Goal: Complete application form

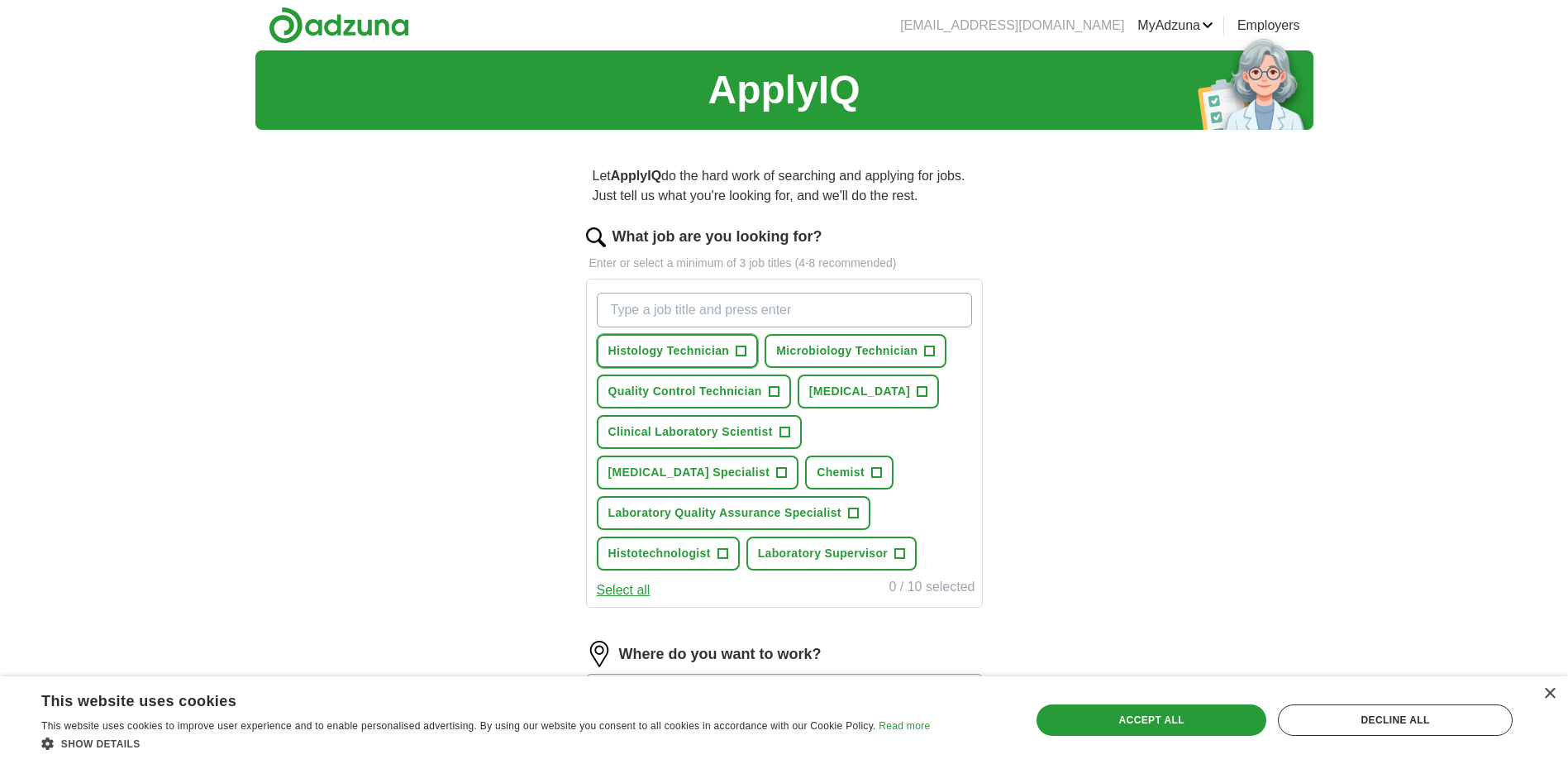
click at [746, 352] on span "+" at bounding box center [741, 351] width 10 height 13
click at [933, 352] on span "+" at bounding box center [929, 351] width 10 height 13
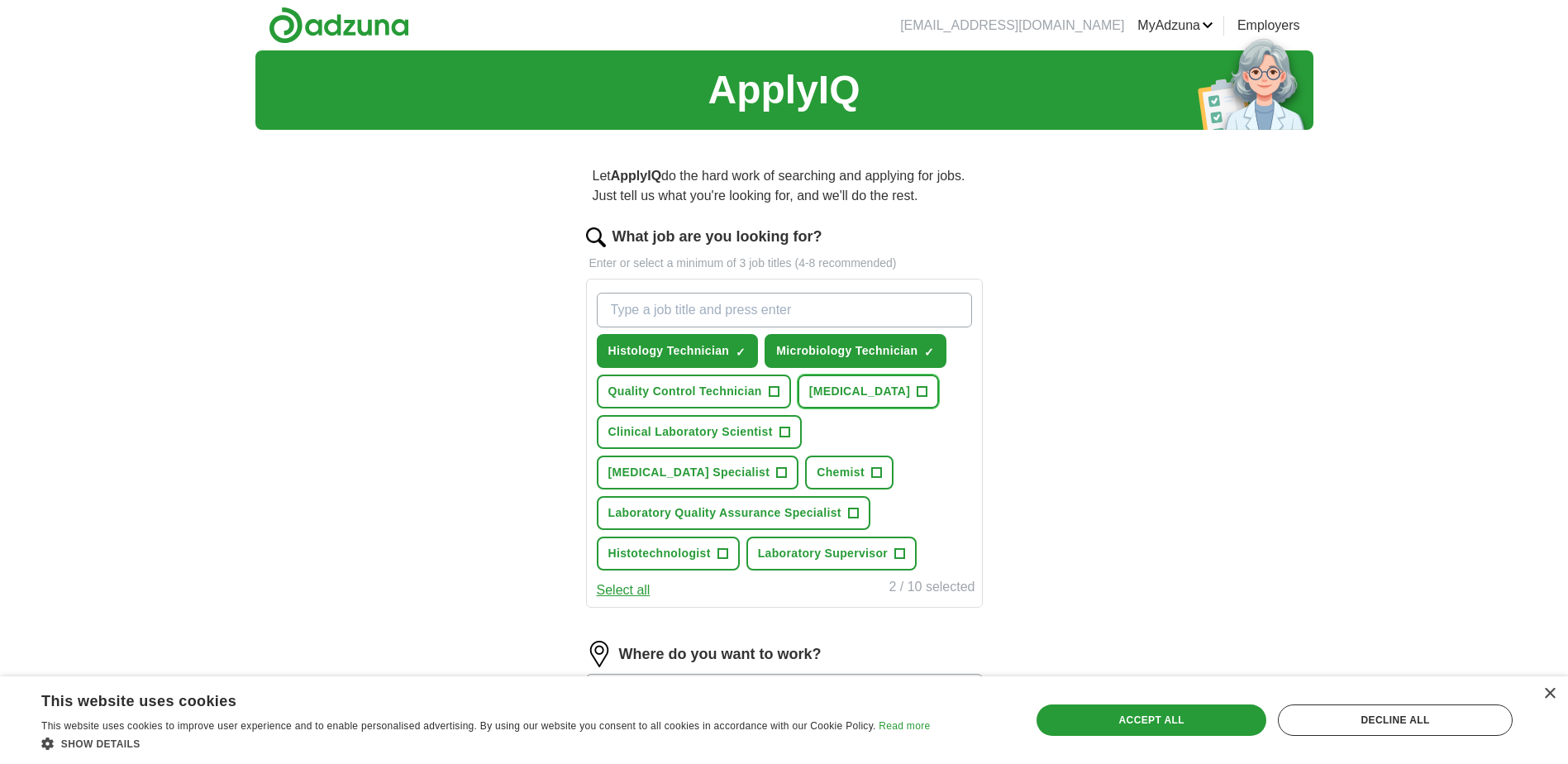
click at [928, 394] on span "+" at bounding box center [922, 391] width 10 height 13
click at [778, 395] on span "+" at bounding box center [773, 391] width 10 height 13
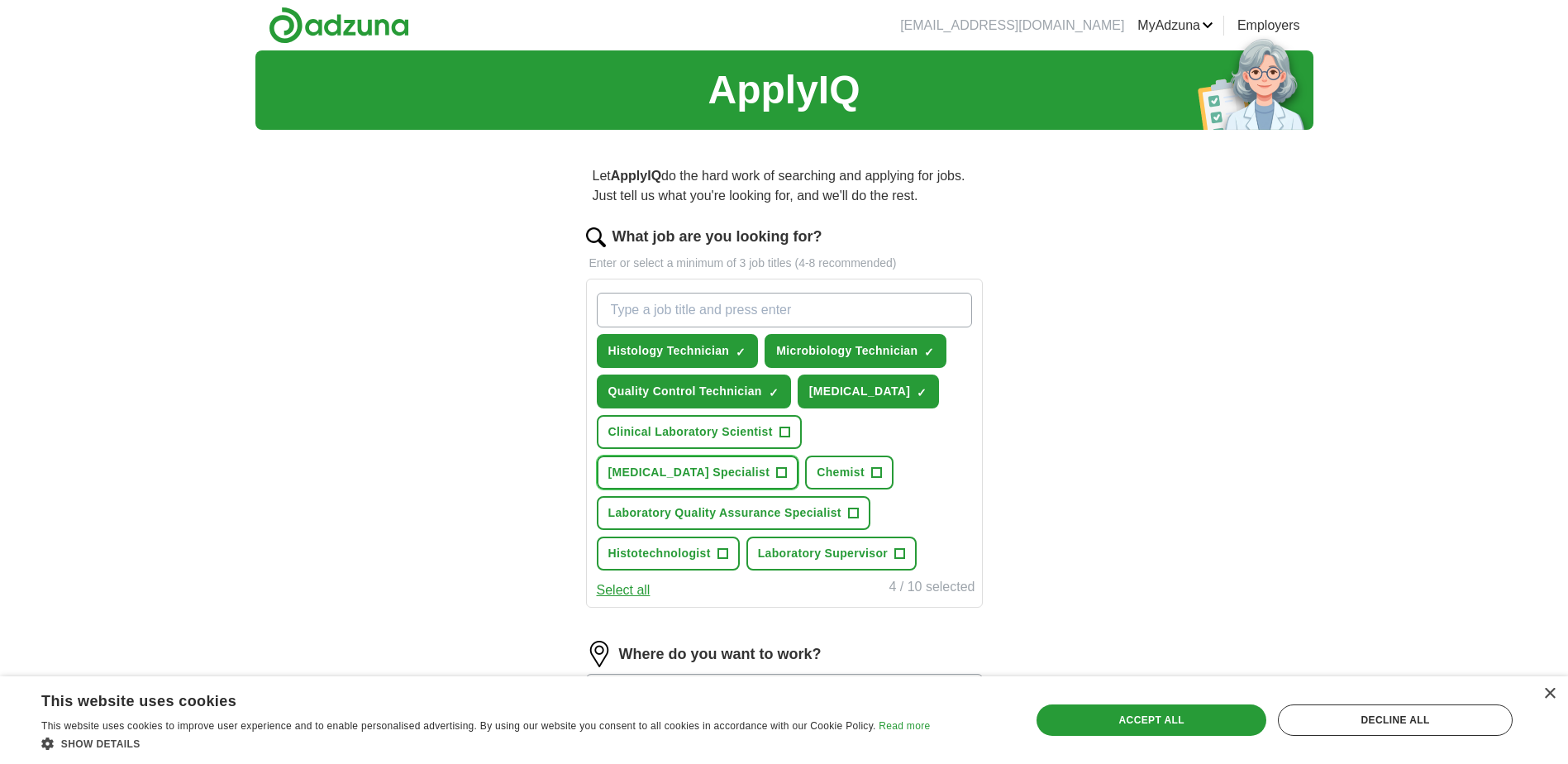
click at [787, 471] on span "+" at bounding box center [782, 473] width 10 height 13
click at [859, 512] on button "Laboratory Quality Assurance Specialist +" at bounding box center [734, 513] width 274 height 34
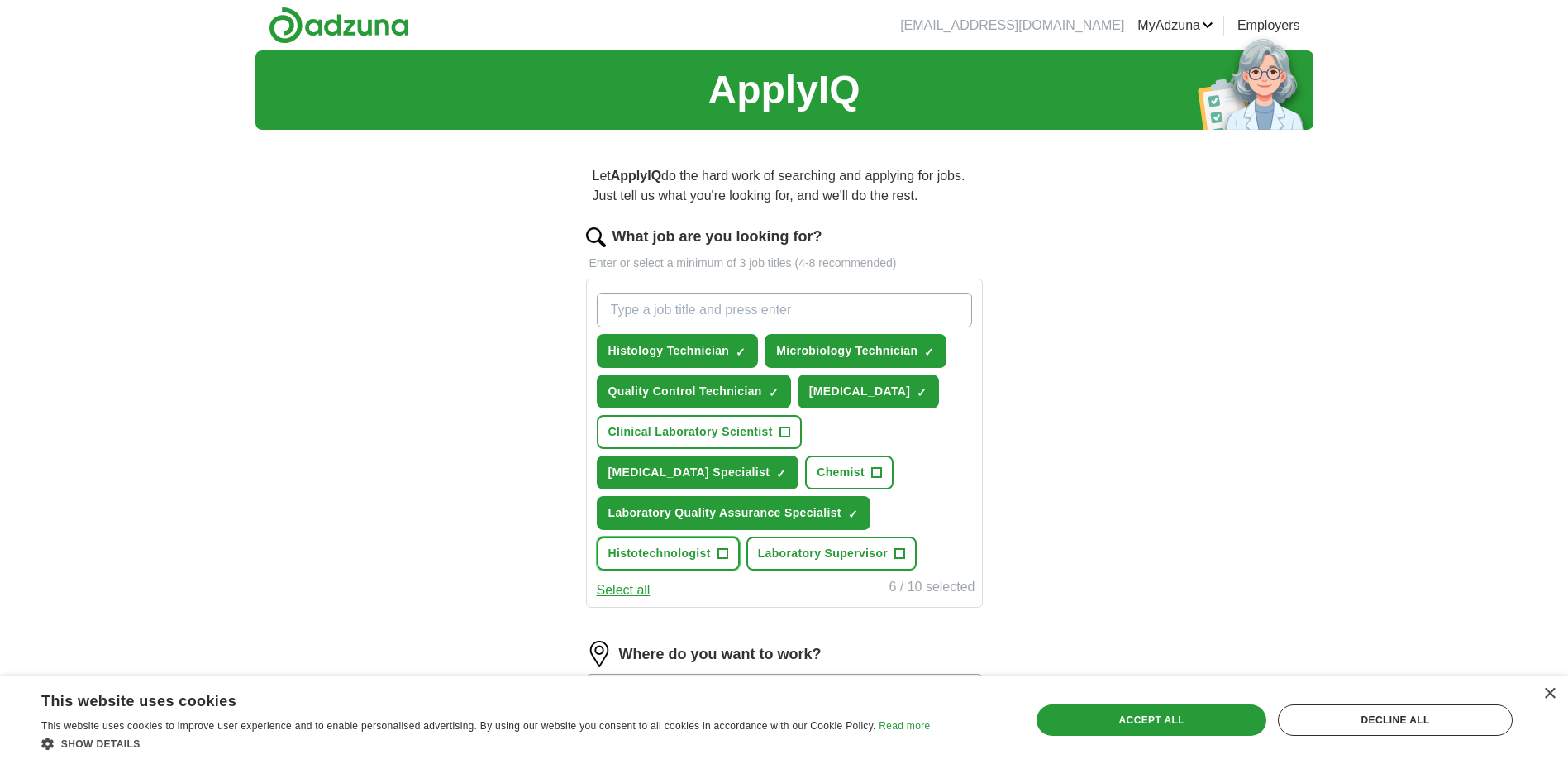
click at [723, 556] on span "+" at bounding box center [722, 554] width 10 height 13
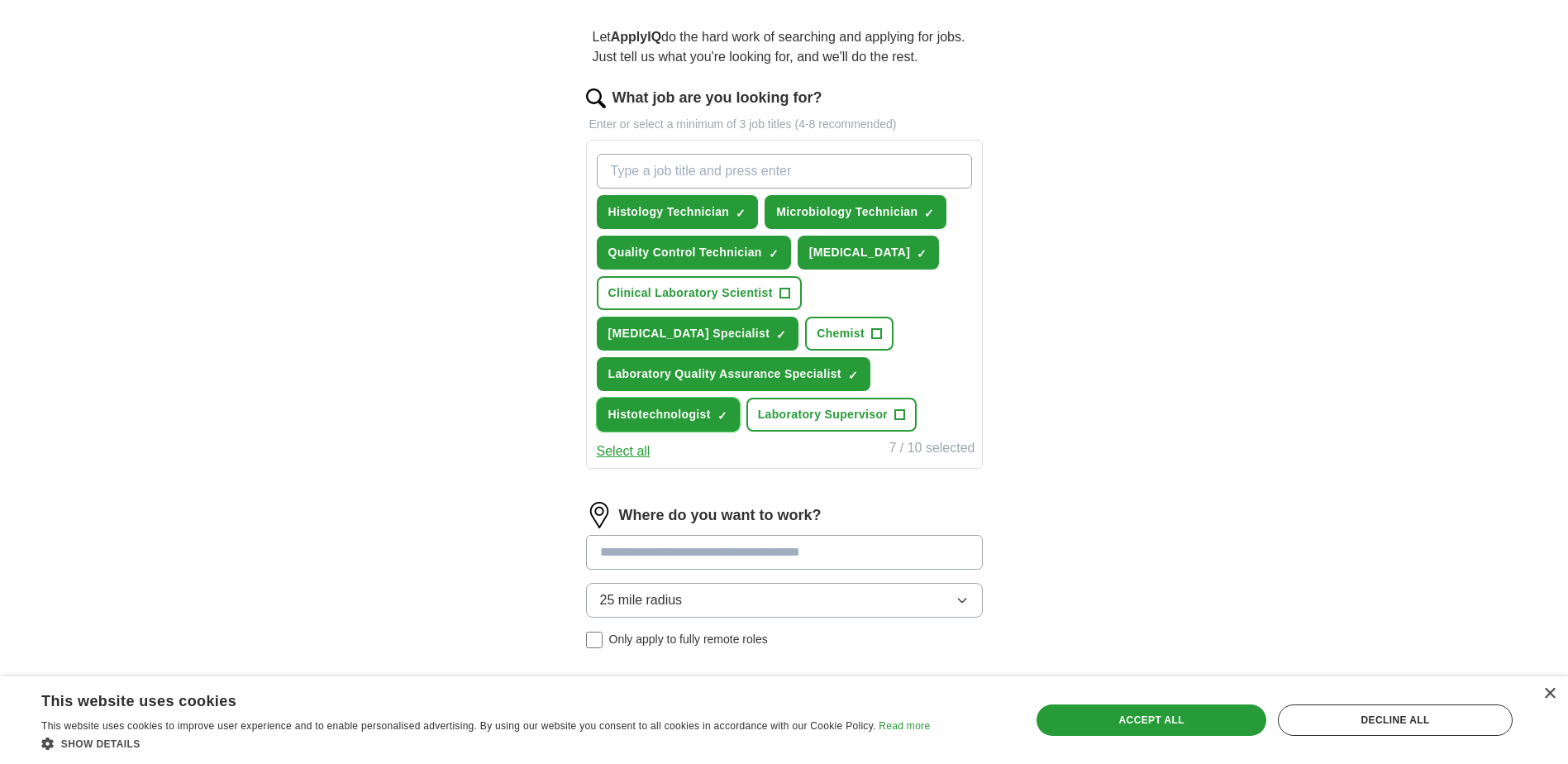
scroll to position [165, 0]
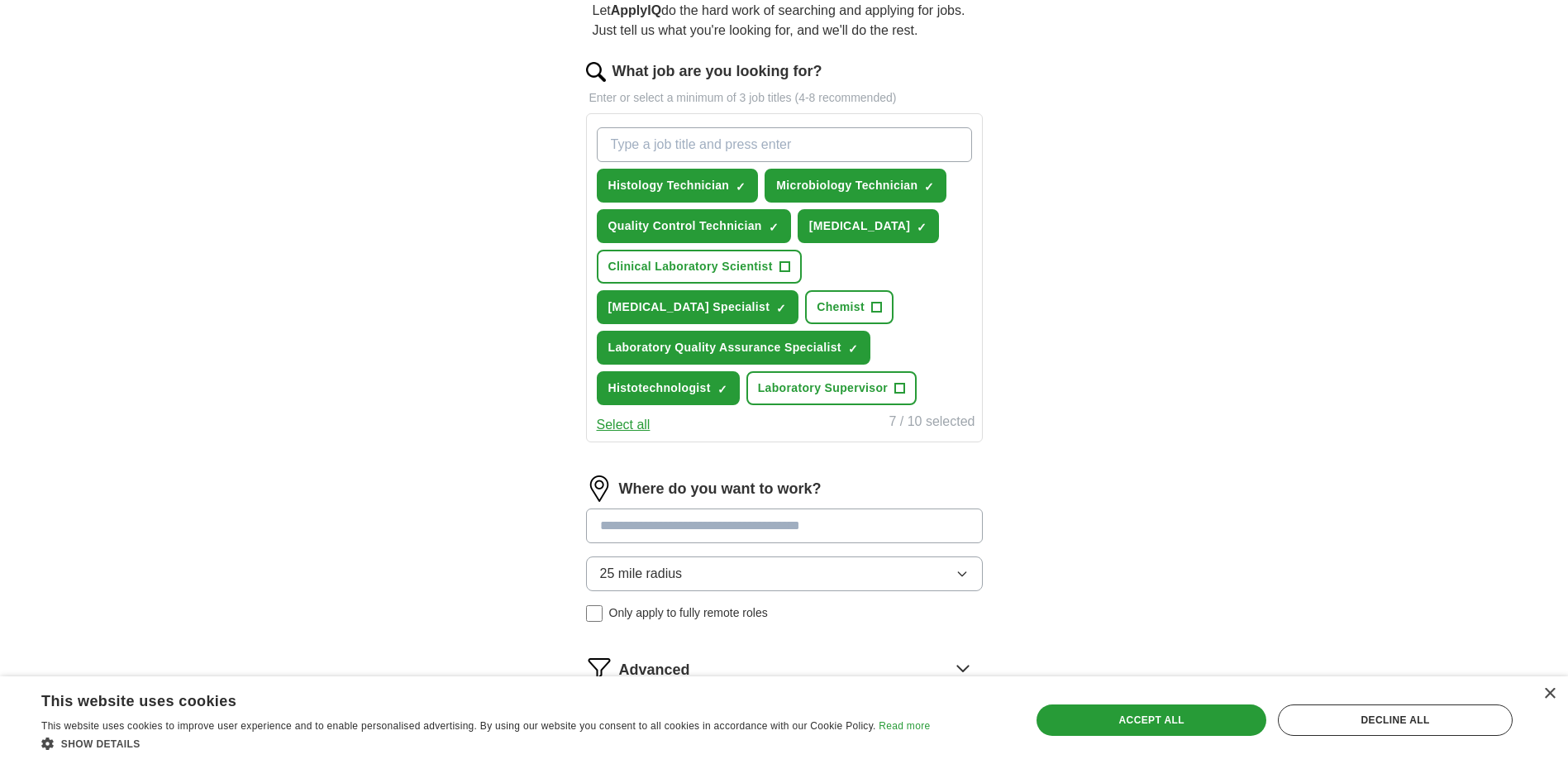
click at [871, 533] on input at bounding box center [784, 526] width 397 height 34
type input "**********"
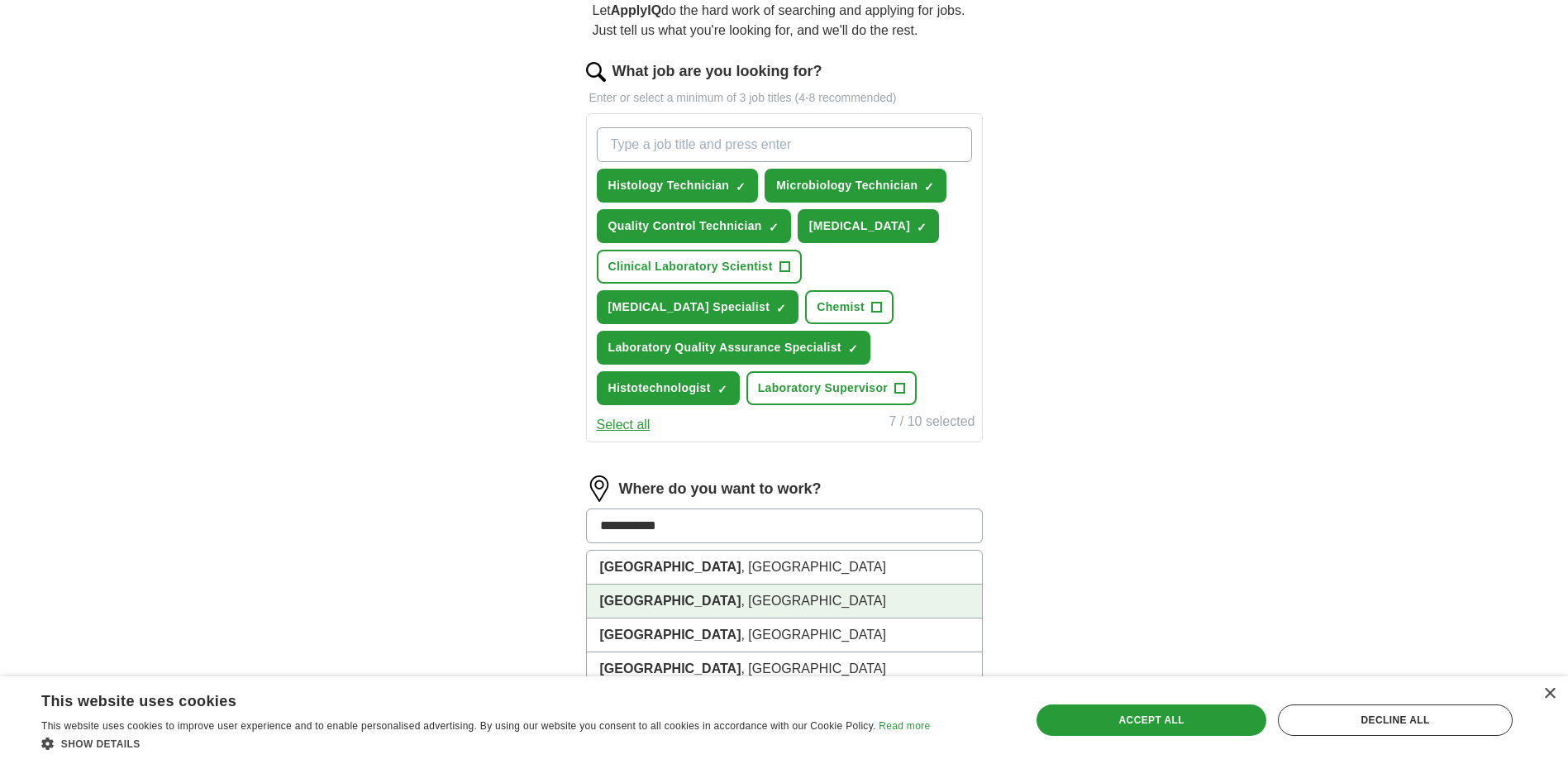
click at [790, 604] on li "[GEOGRAPHIC_DATA] , [GEOGRAPHIC_DATA]" at bounding box center [784, 601] width 395 height 34
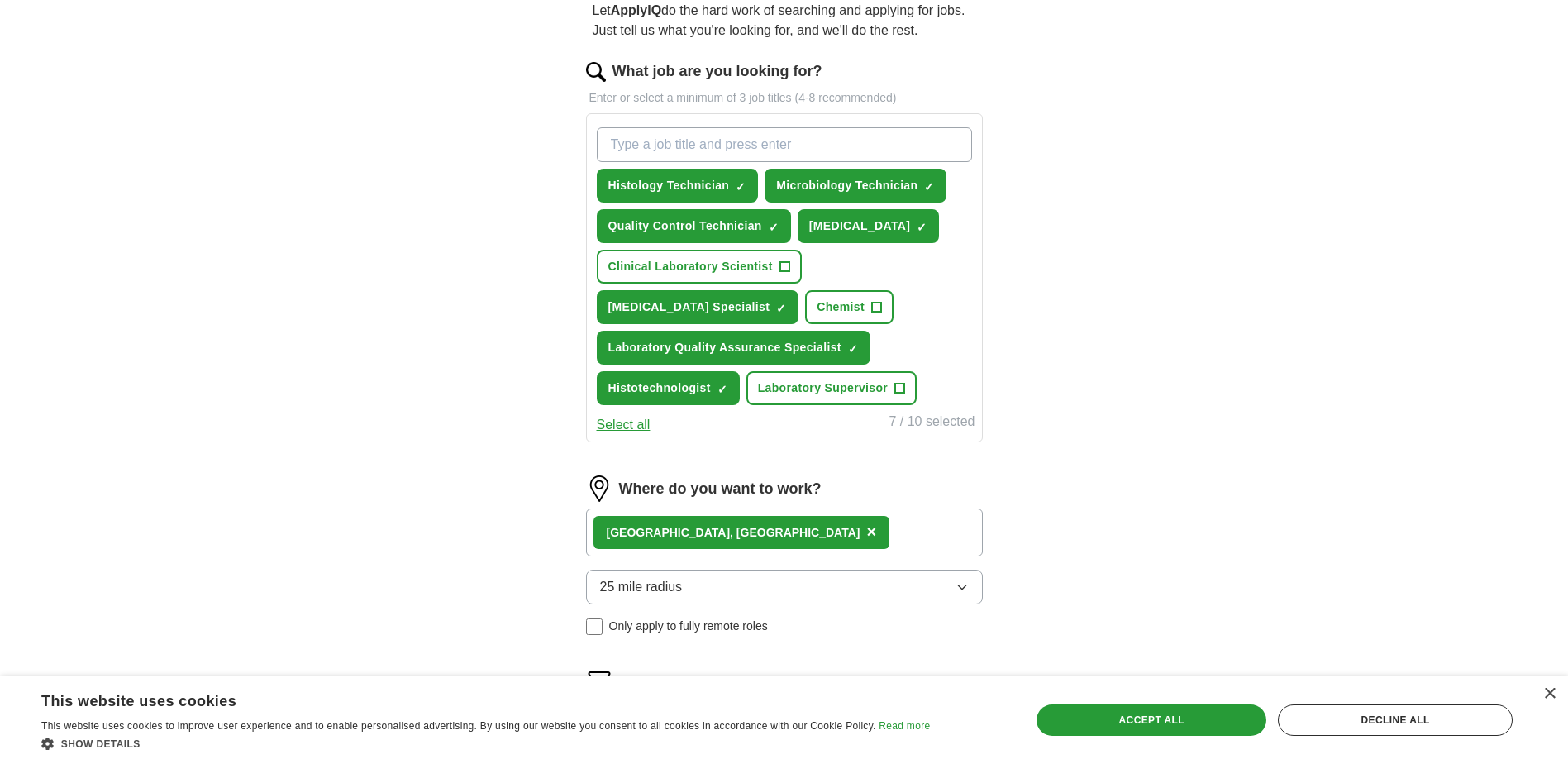
click at [761, 587] on button "25 mile radius" at bounding box center [784, 586] width 397 height 34
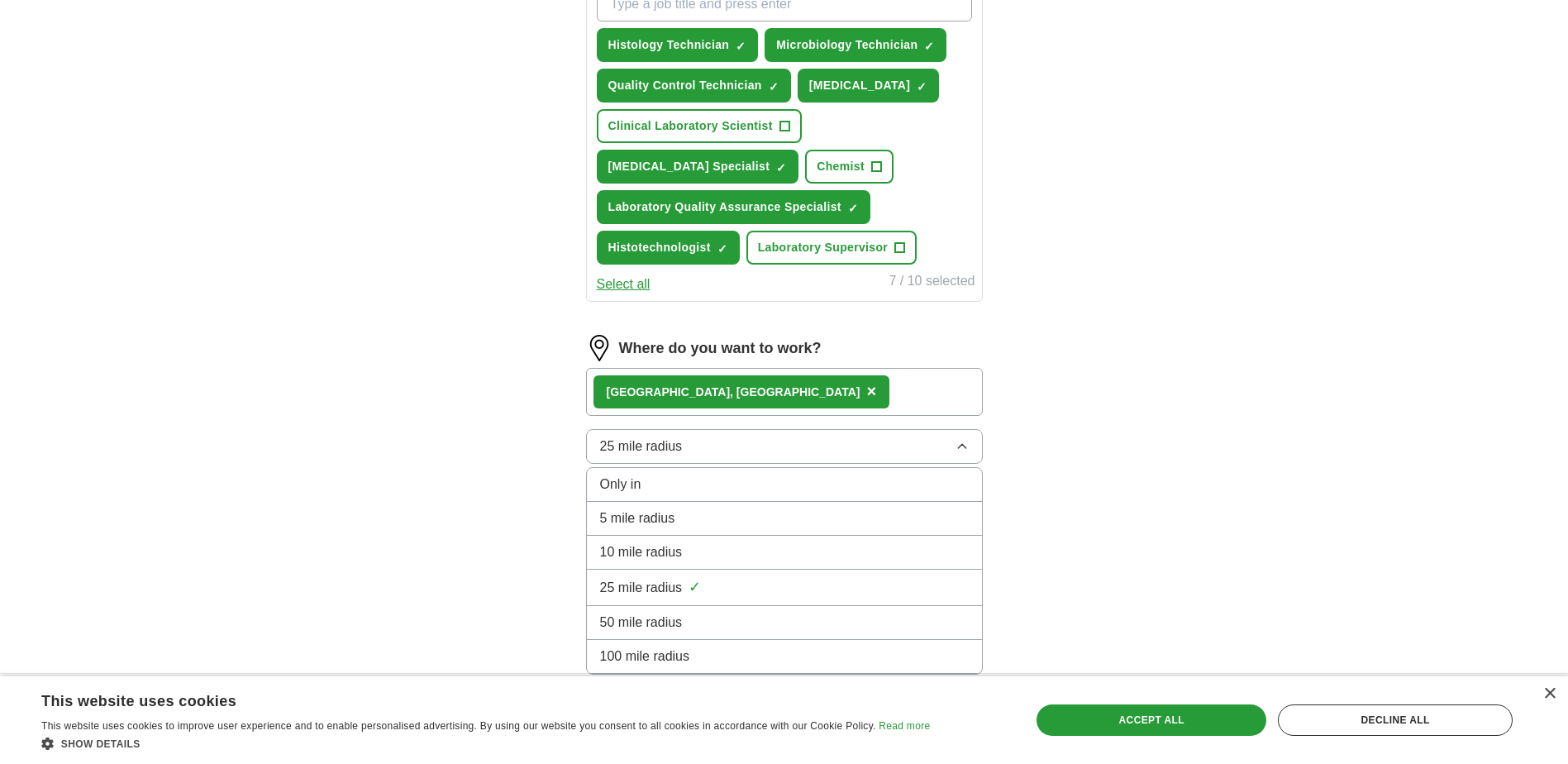
scroll to position [330, 0]
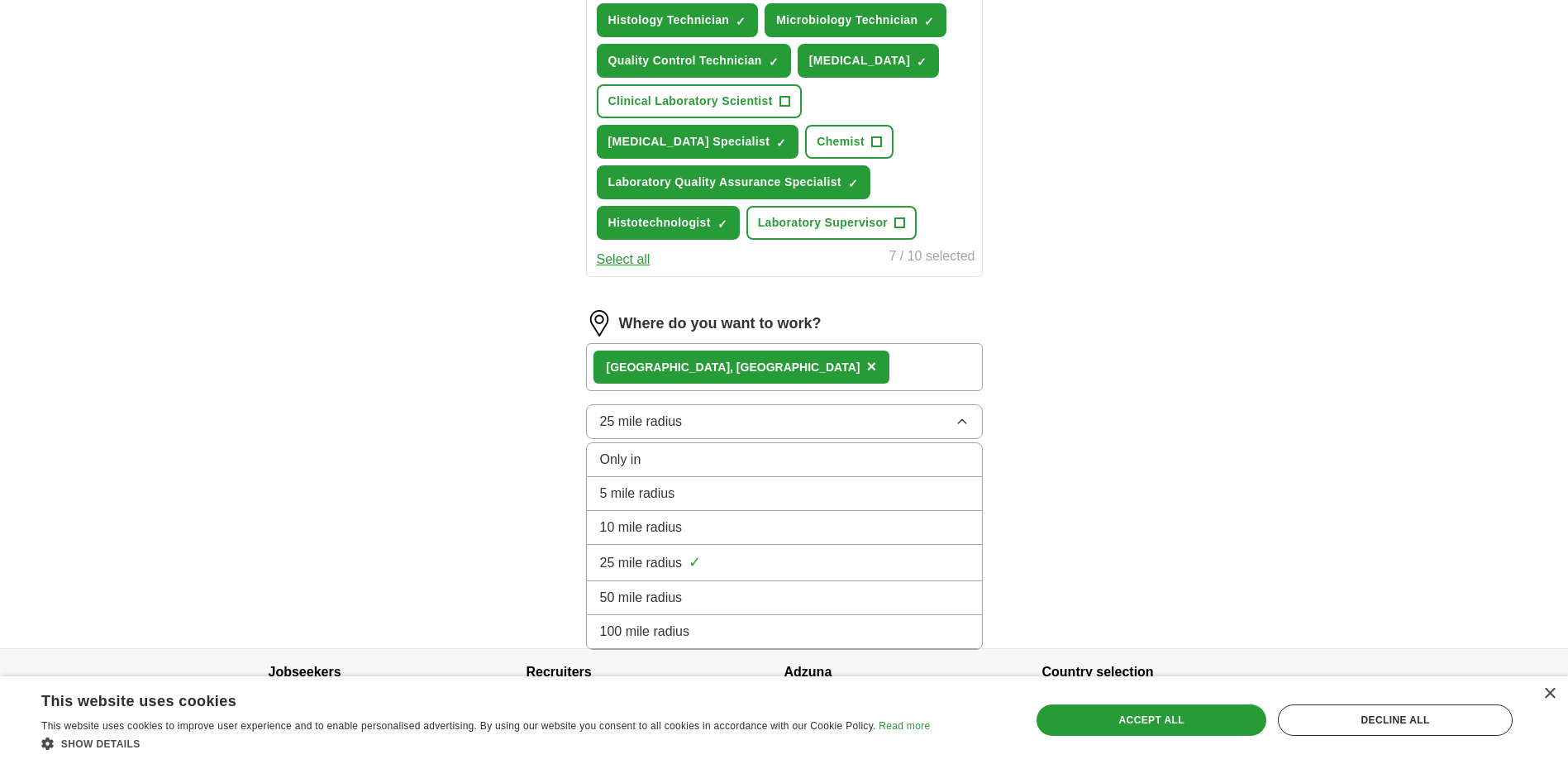
click at [689, 586] on li "50 mile radius" at bounding box center [784, 598] width 395 height 34
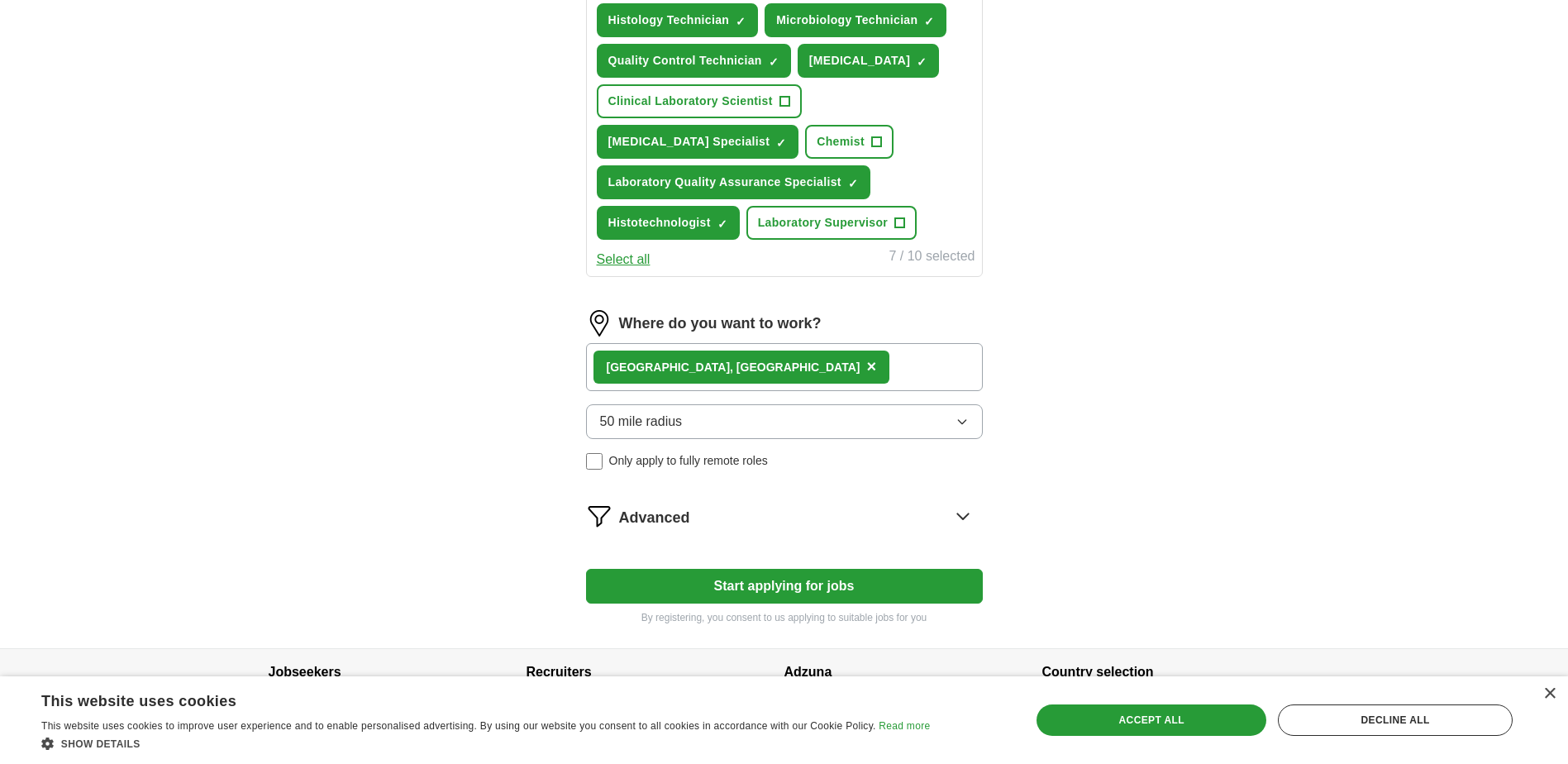
click at [965, 515] on icon at bounding box center [963, 516] width 27 height 26
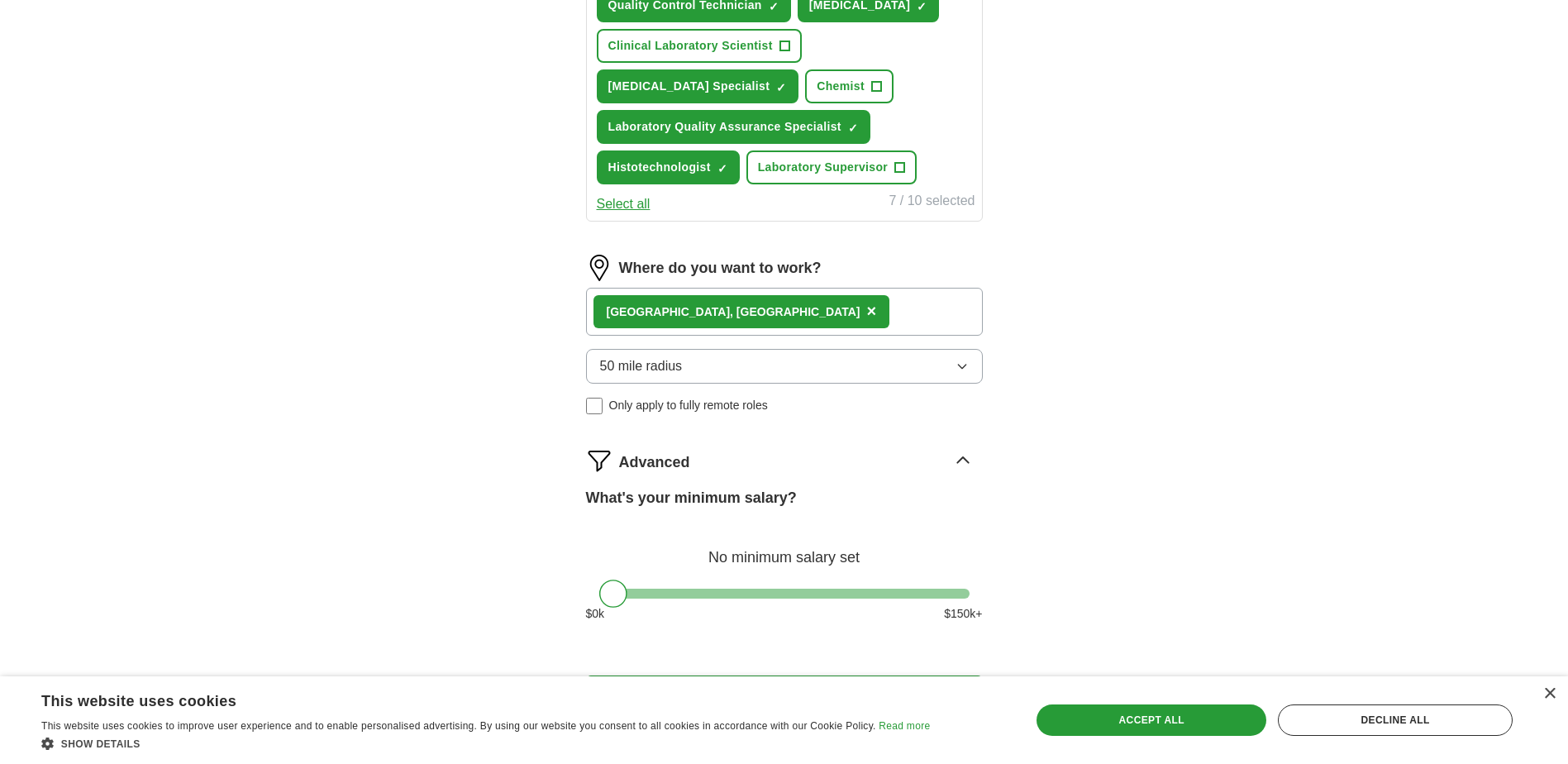
scroll to position [413, 0]
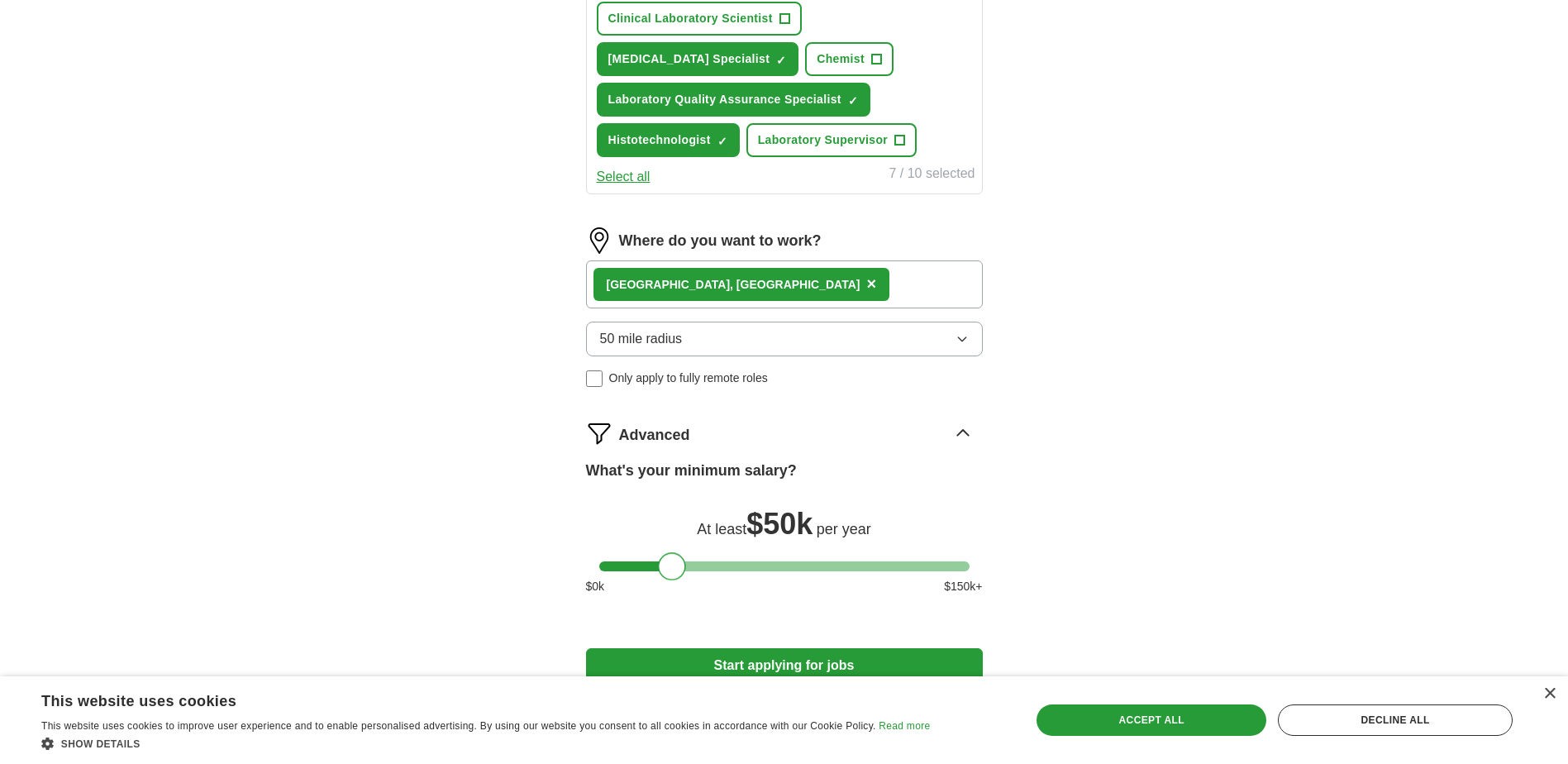
drag, startPoint x: 617, startPoint y: 569, endPoint x: 677, endPoint y: 573, distance: 60.1
click at [677, 573] on div at bounding box center [672, 566] width 28 height 28
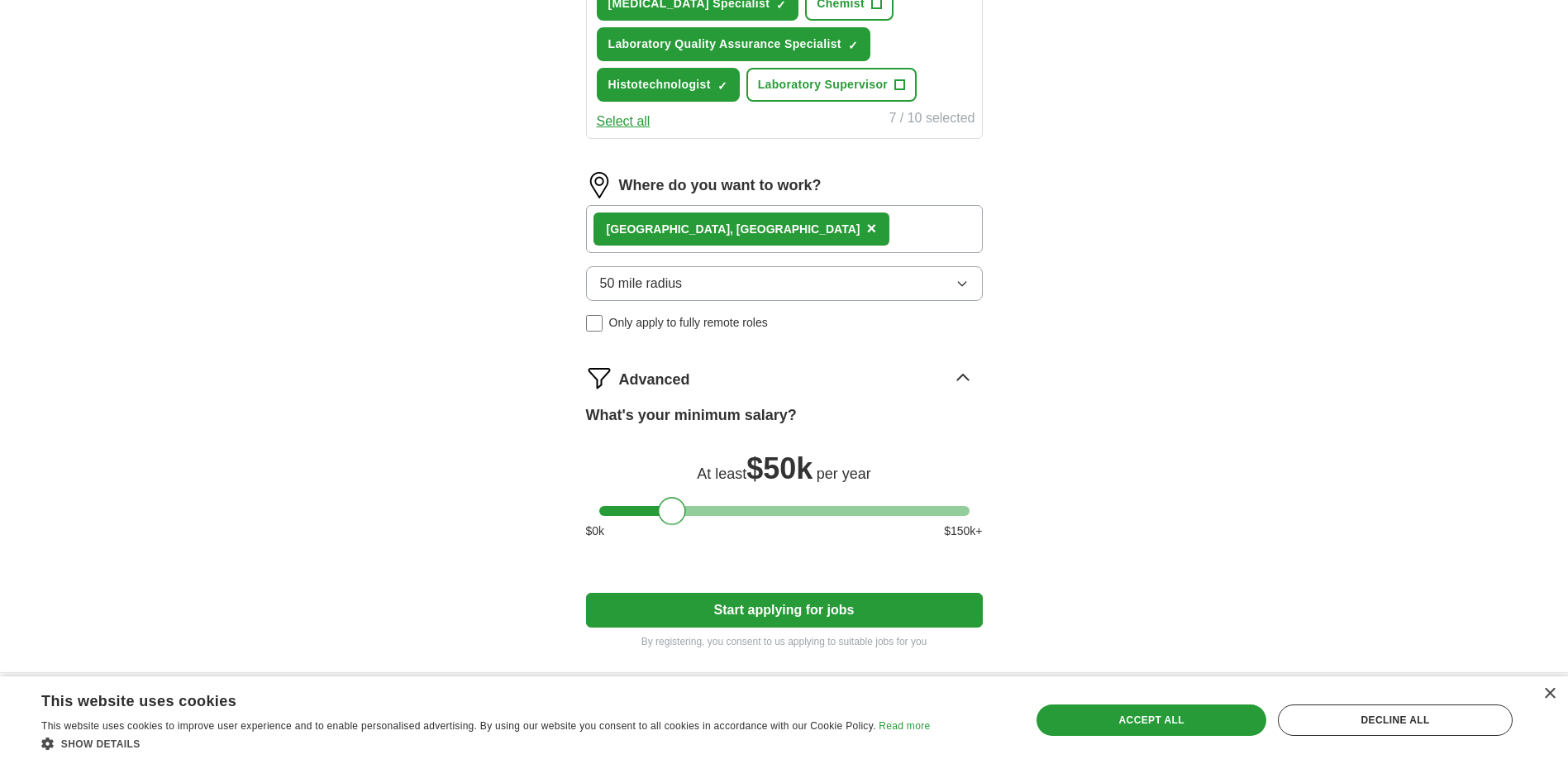
scroll to position [496, 0]
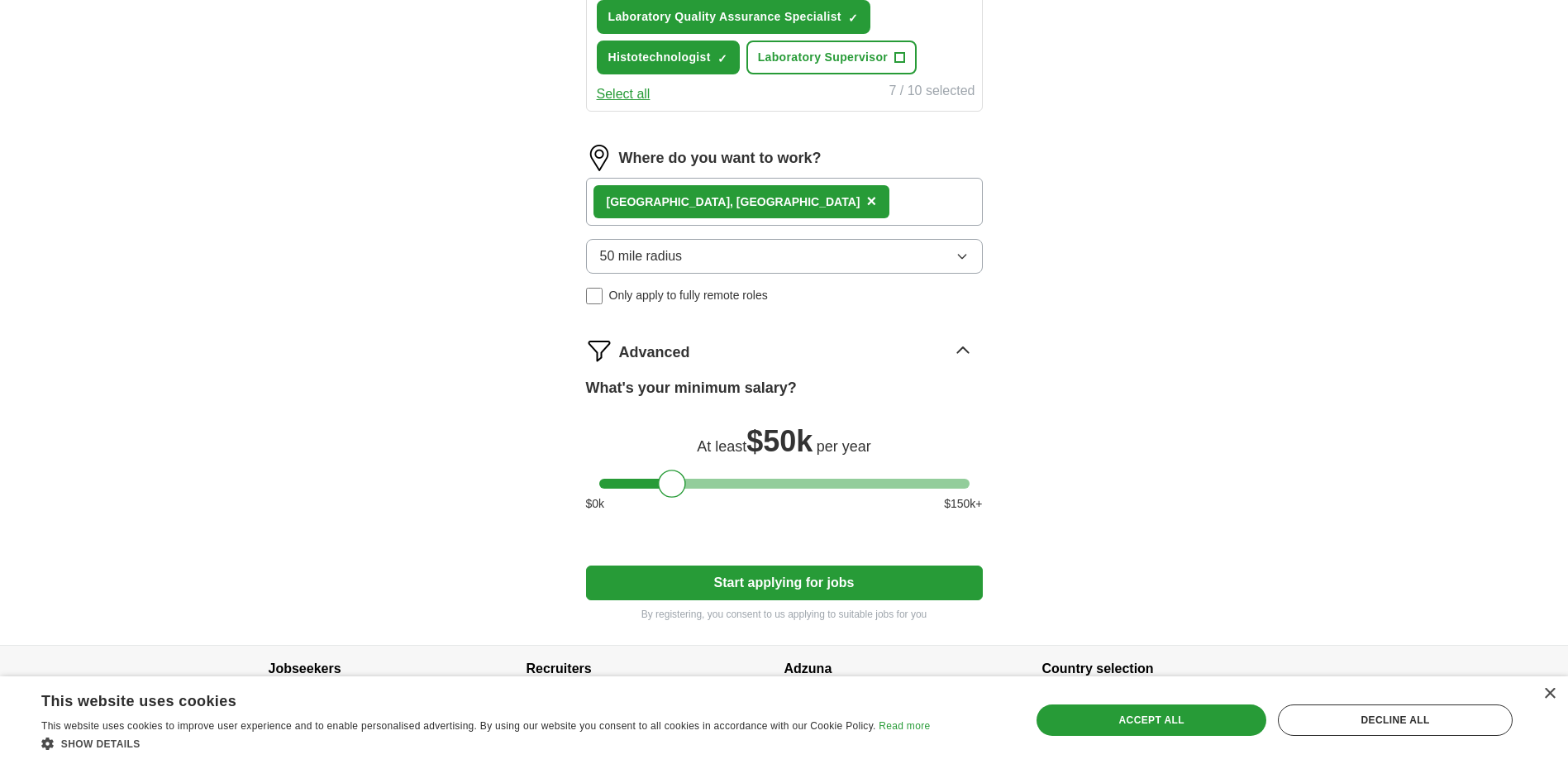
click at [916, 593] on button "Start applying for jobs" at bounding box center [784, 582] width 397 height 34
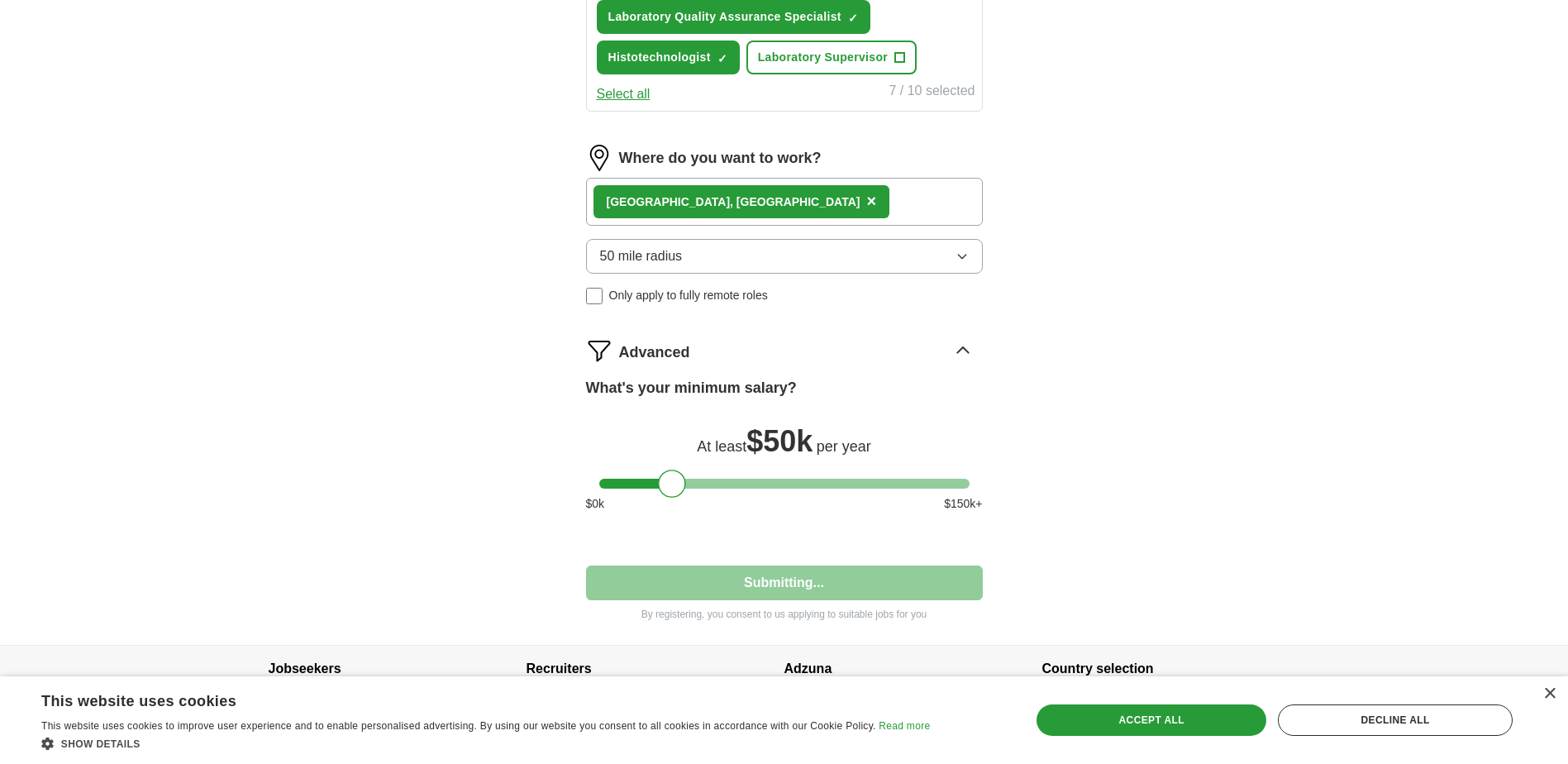
select select "**"
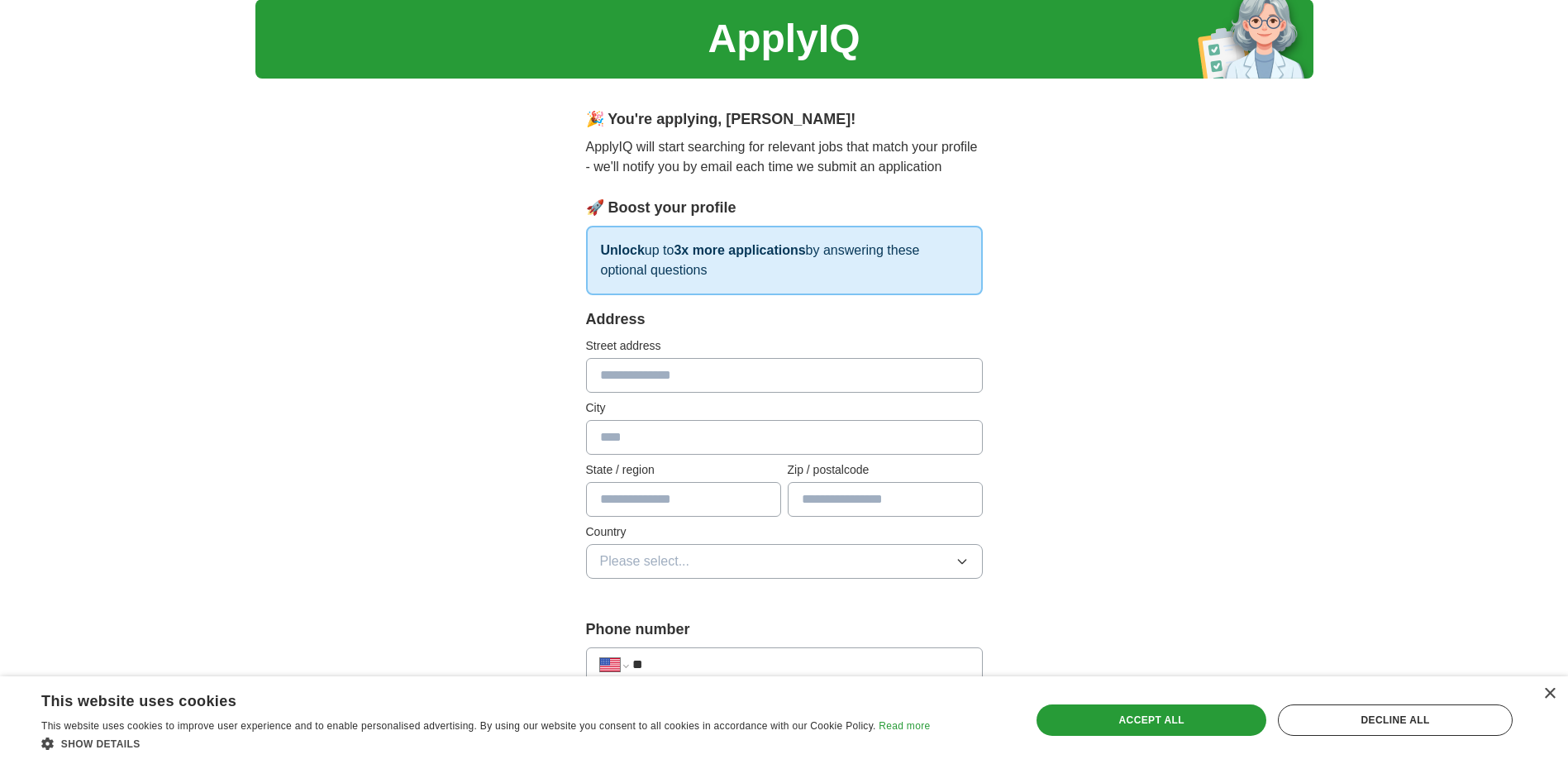
scroll to position [0, 0]
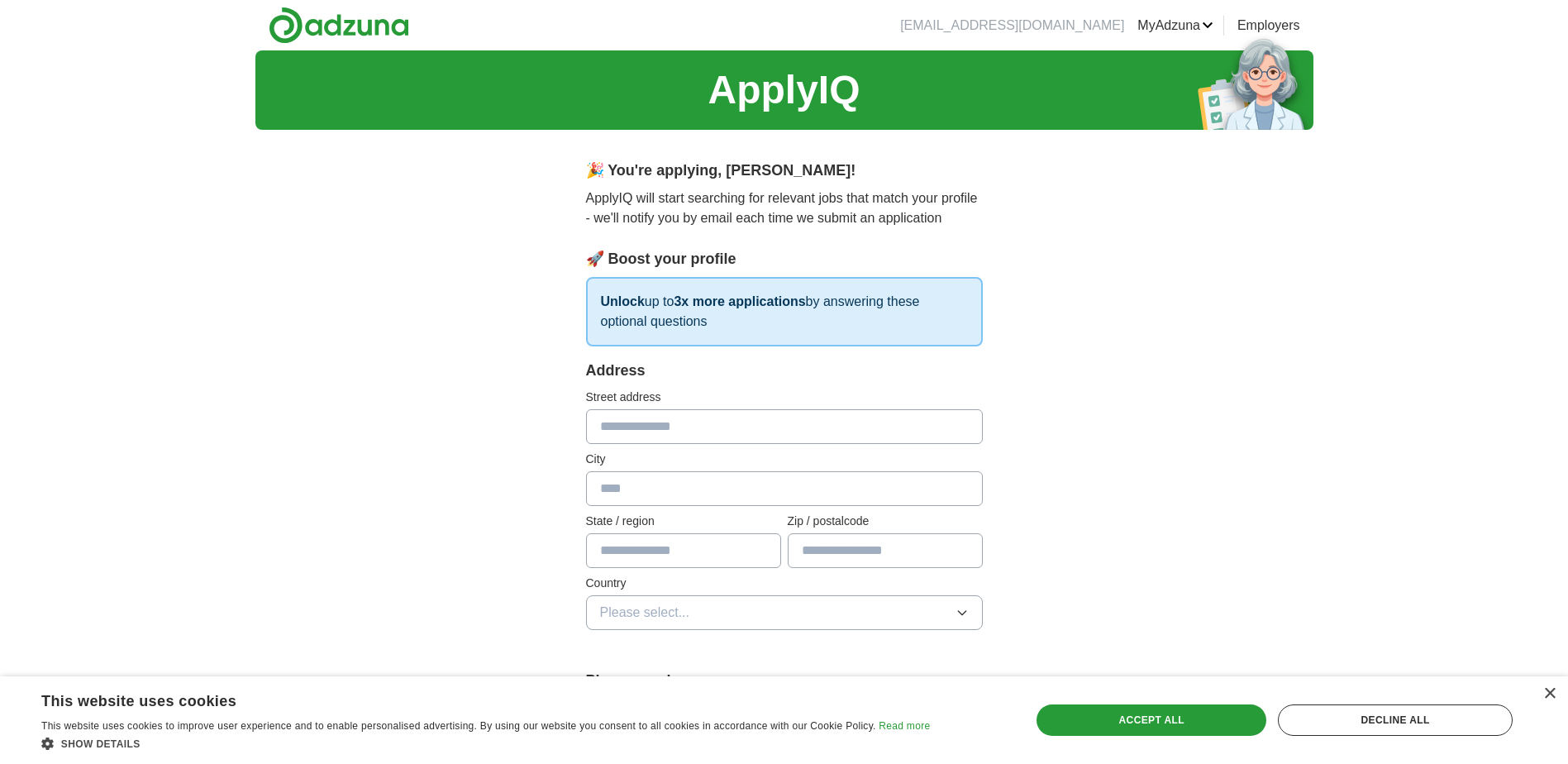
click at [784, 424] on input "text" at bounding box center [784, 426] width 397 height 34
type input "**********"
type input "**"
type input "*****"
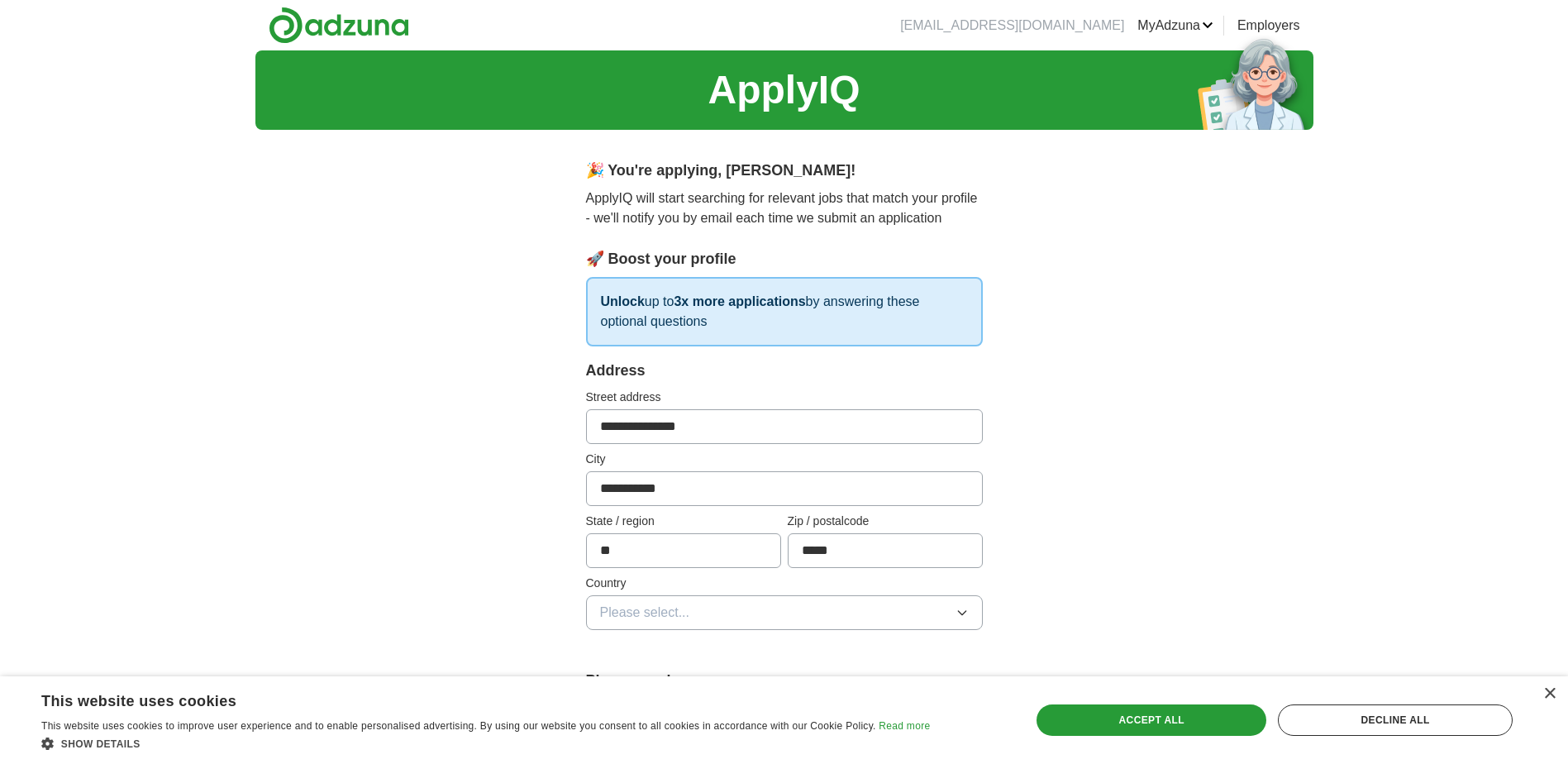
drag, startPoint x: 965, startPoint y: 609, endPoint x: 970, endPoint y: 597, distance: 13.0
click at [968, 601] on button "Please select..." at bounding box center [784, 612] width 397 height 34
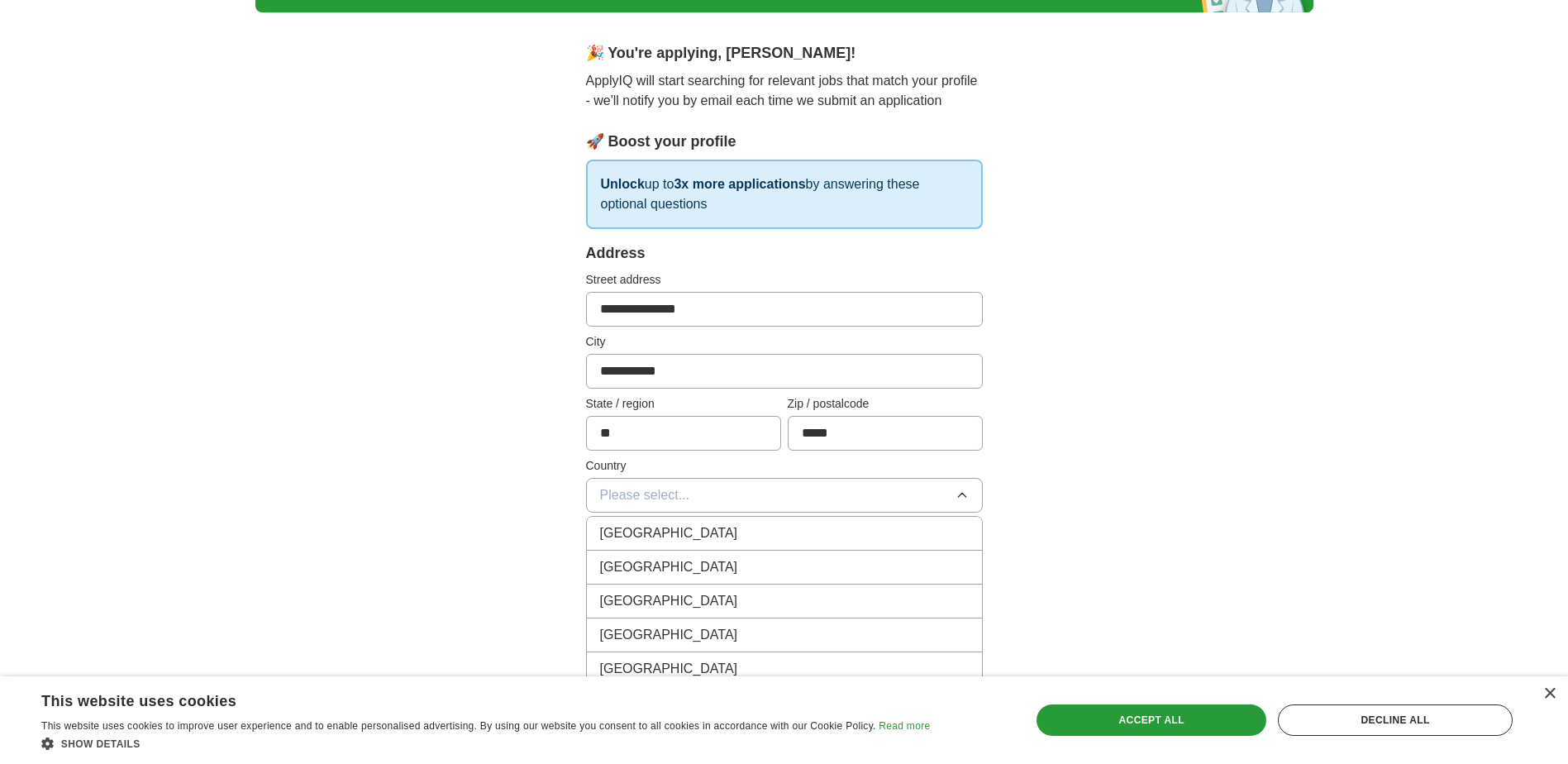
scroll to position [165, 0]
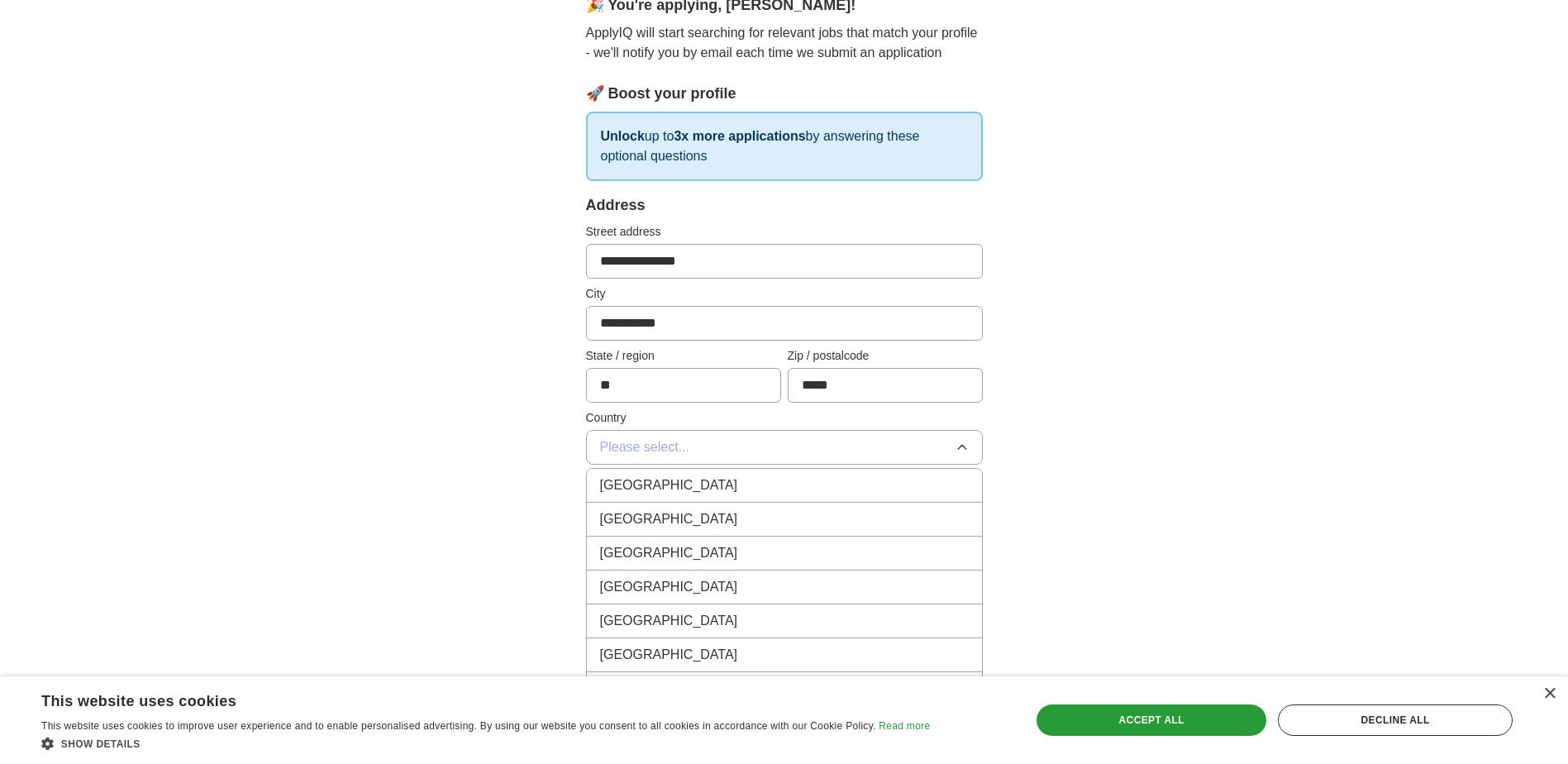
click at [709, 526] on div "[GEOGRAPHIC_DATA]" at bounding box center [784, 518] width 368 height 19
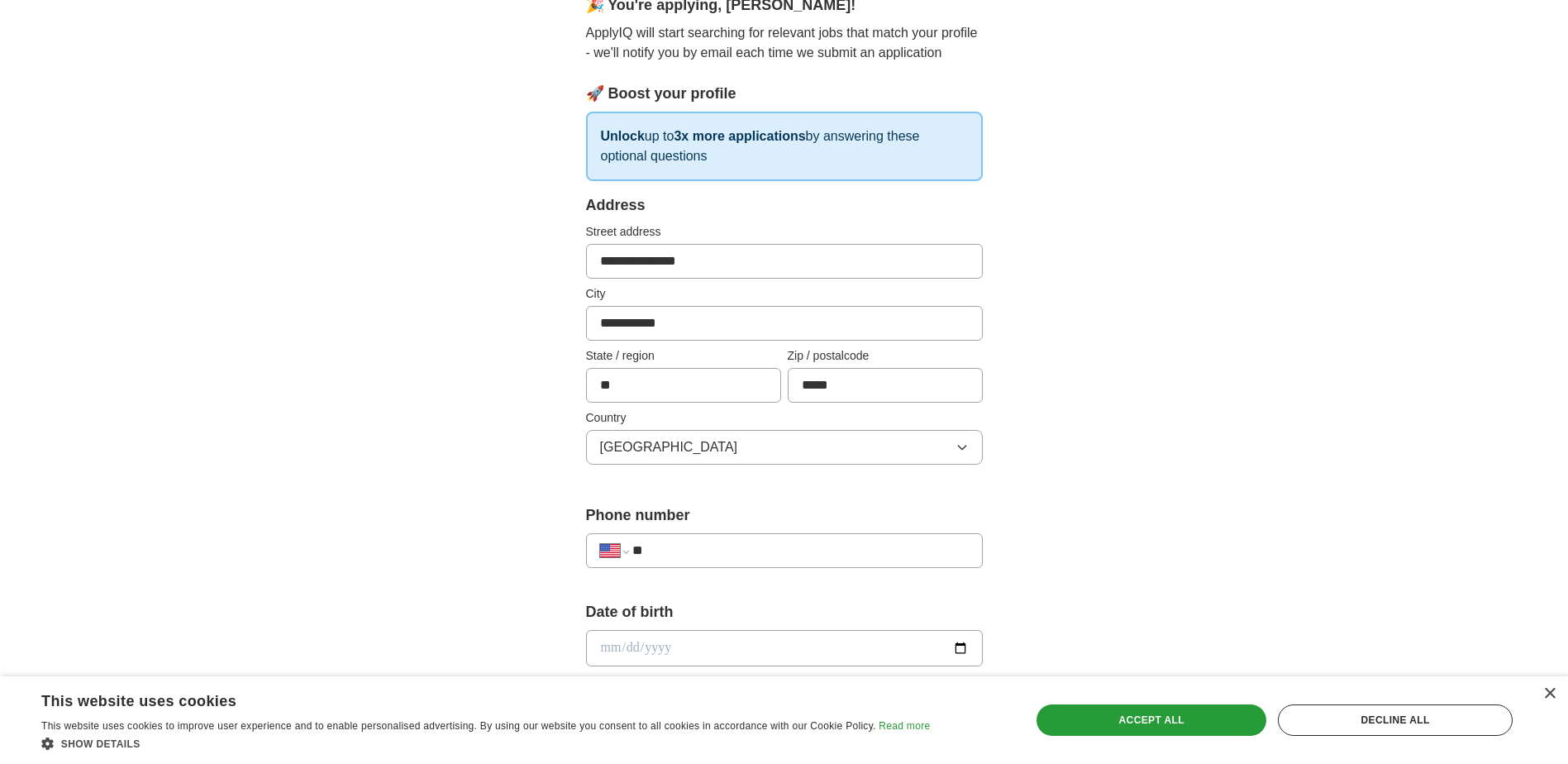
click at [698, 554] on input "**" at bounding box center [800, 550] width 336 height 19
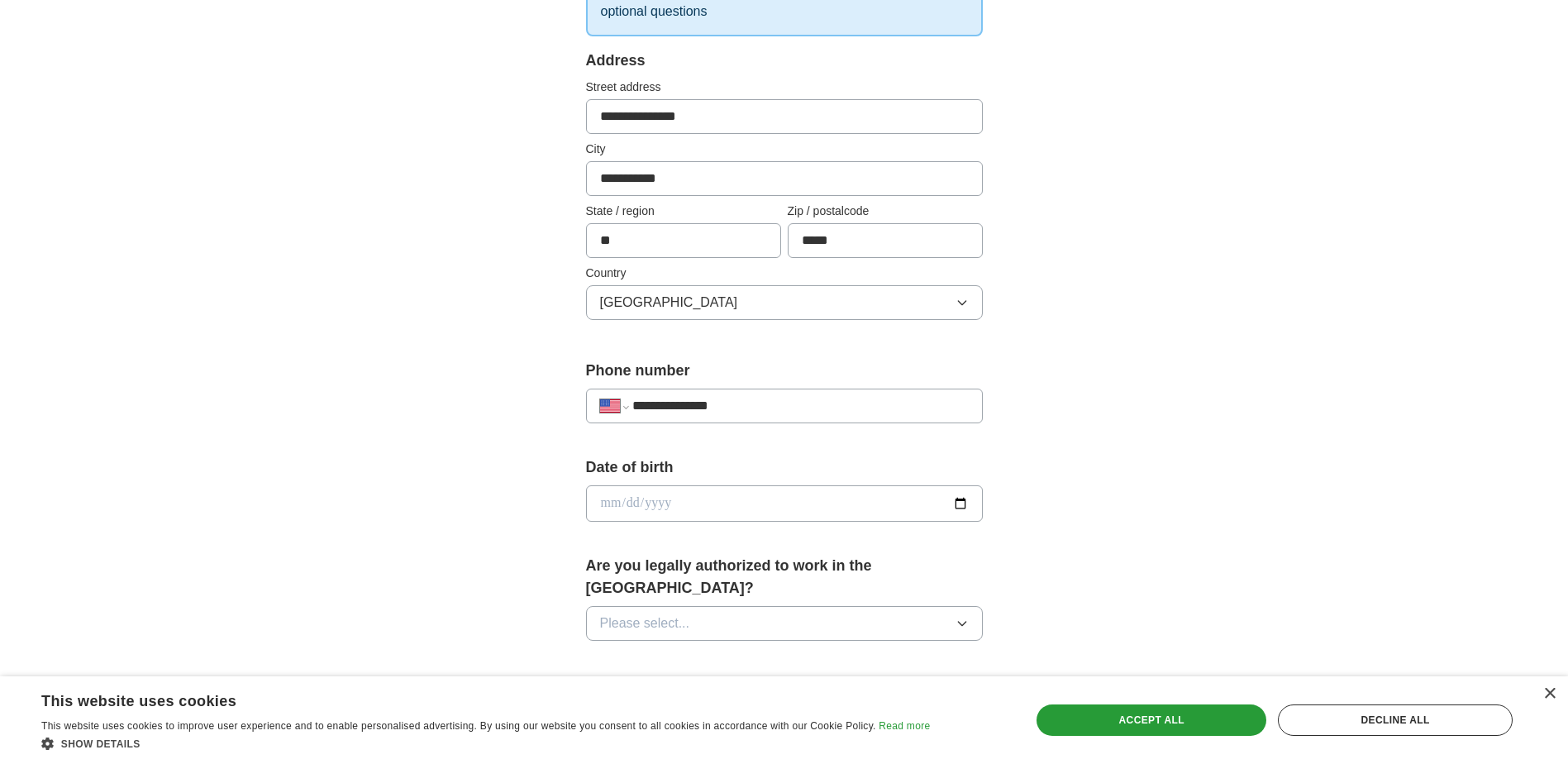
scroll to position [330, 0]
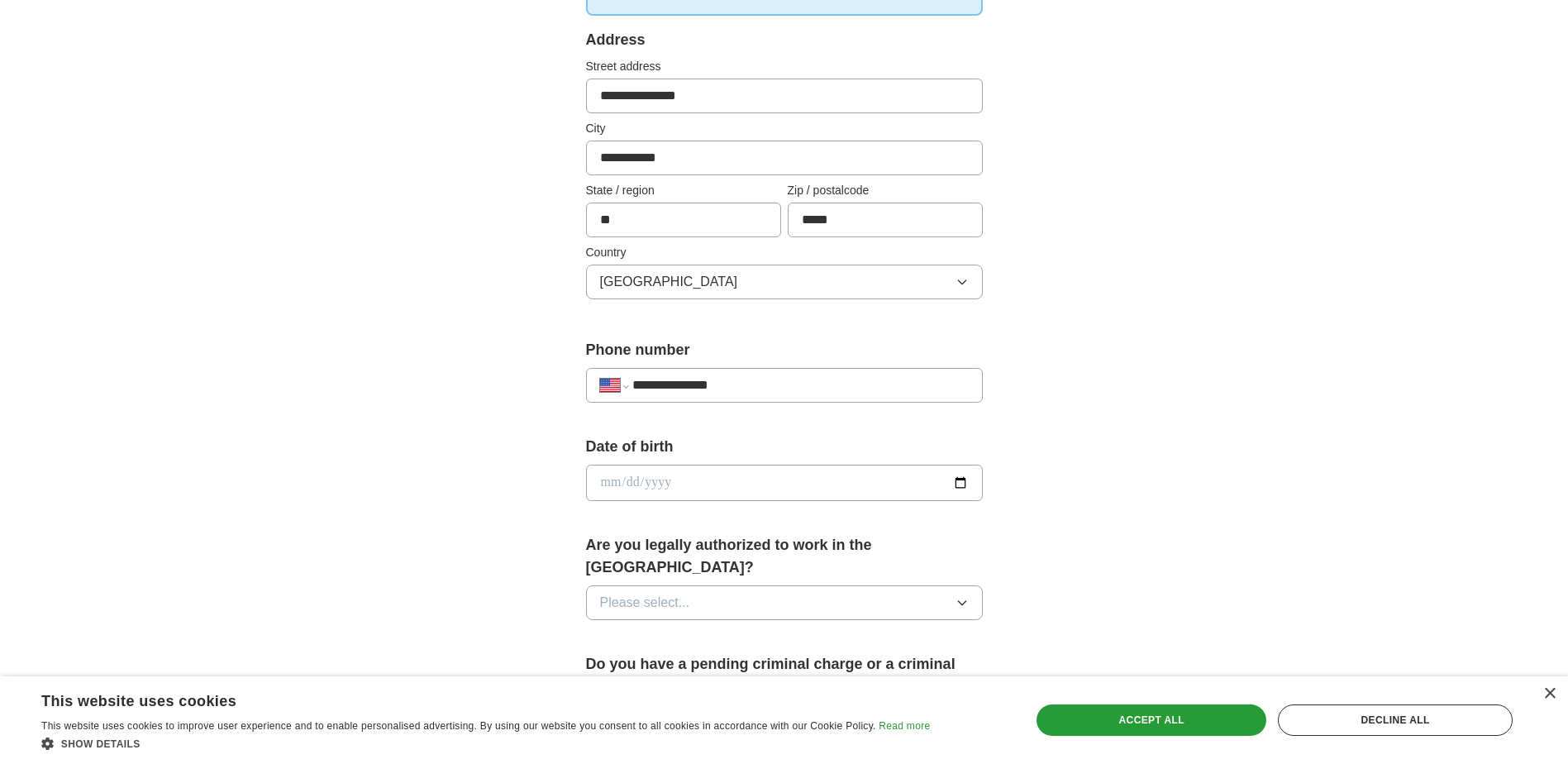
type input "**********"
click at [727, 476] on input "date" at bounding box center [784, 482] width 397 height 36
type input "**********"
click at [717, 586] on button "Please select..." at bounding box center [784, 602] width 397 height 34
click at [694, 624] on li "Yes" at bounding box center [784, 641] width 395 height 34
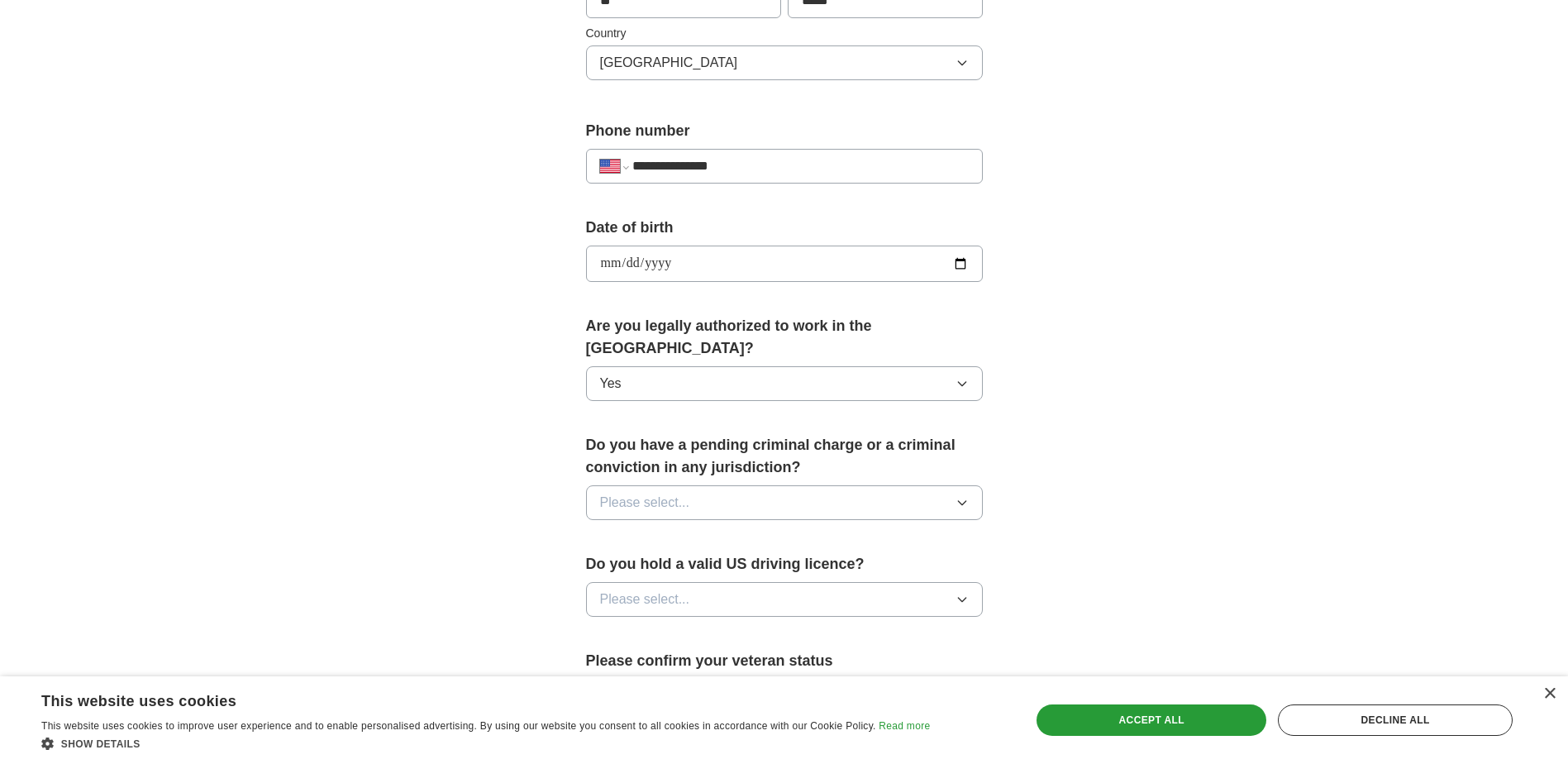
scroll to position [579, 0]
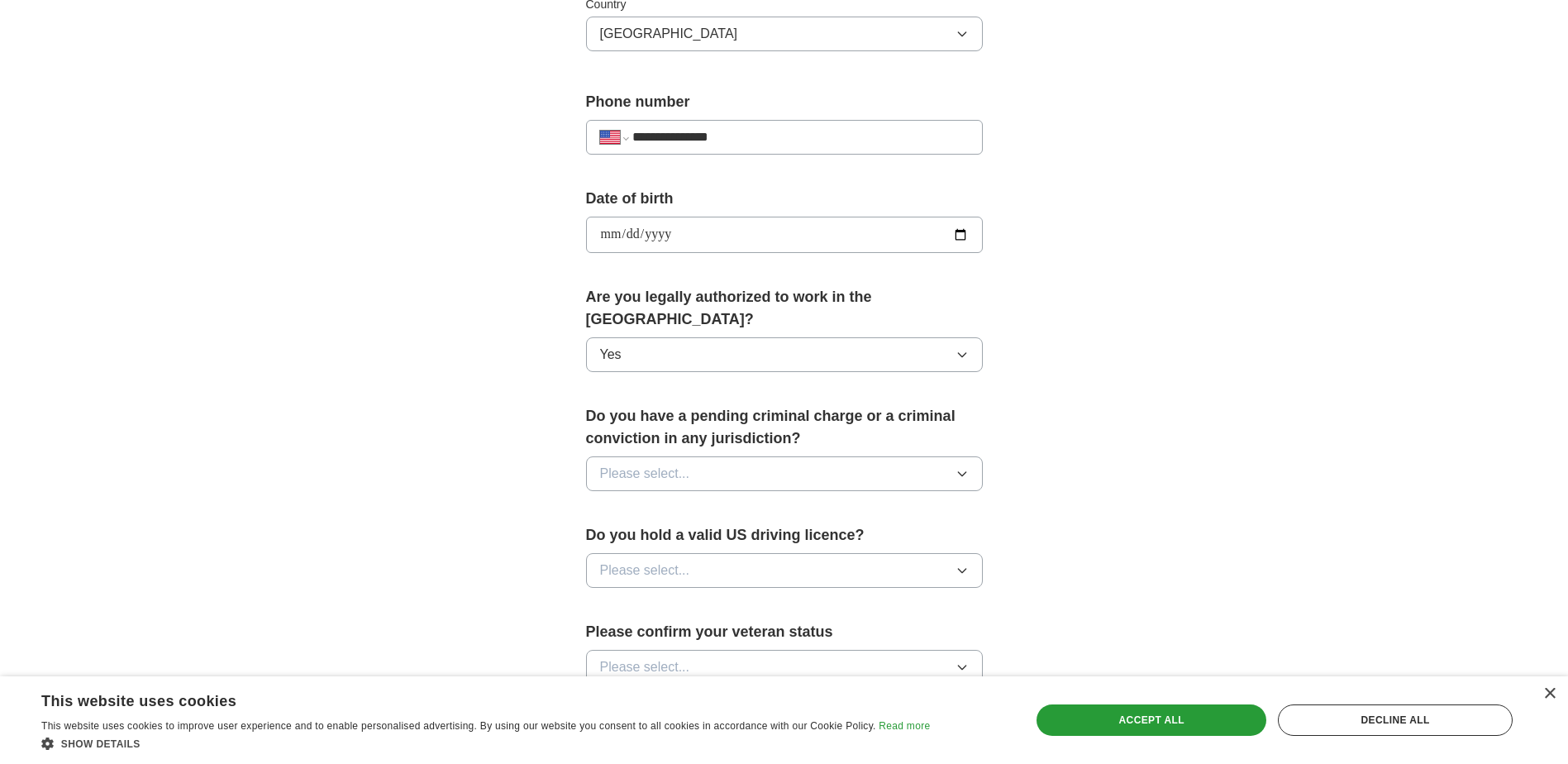
click at [639, 464] on span "Please select..." at bounding box center [645, 473] width 90 height 19
click at [637, 535] on div "No" at bounding box center [784, 545] width 368 height 19
click at [651, 561] on span "Please select..." at bounding box center [645, 571] width 90 height 19
click at [649, 599] on div "Yes" at bounding box center [784, 609] width 368 height 19
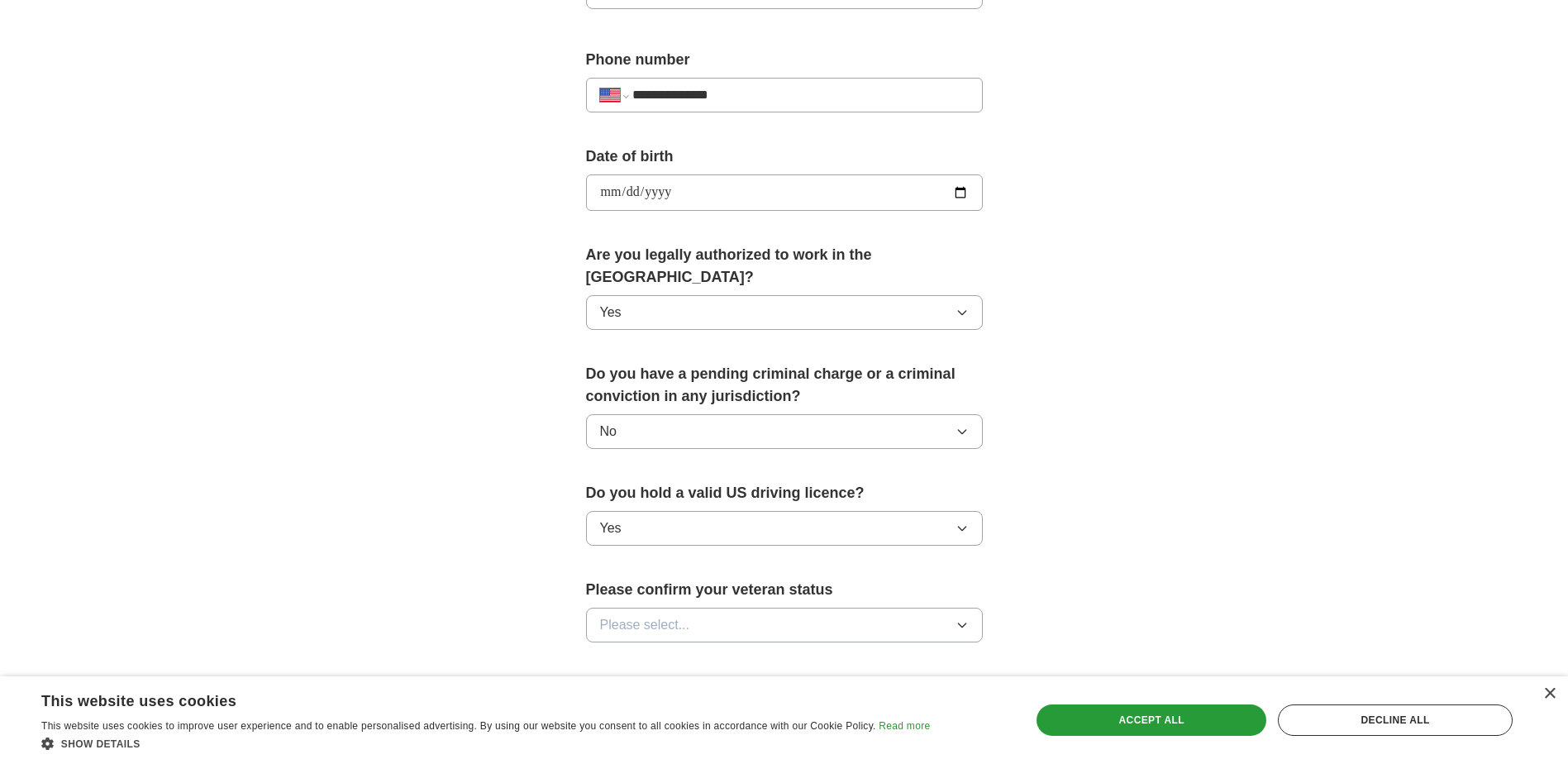
scroll to position [662, 0]
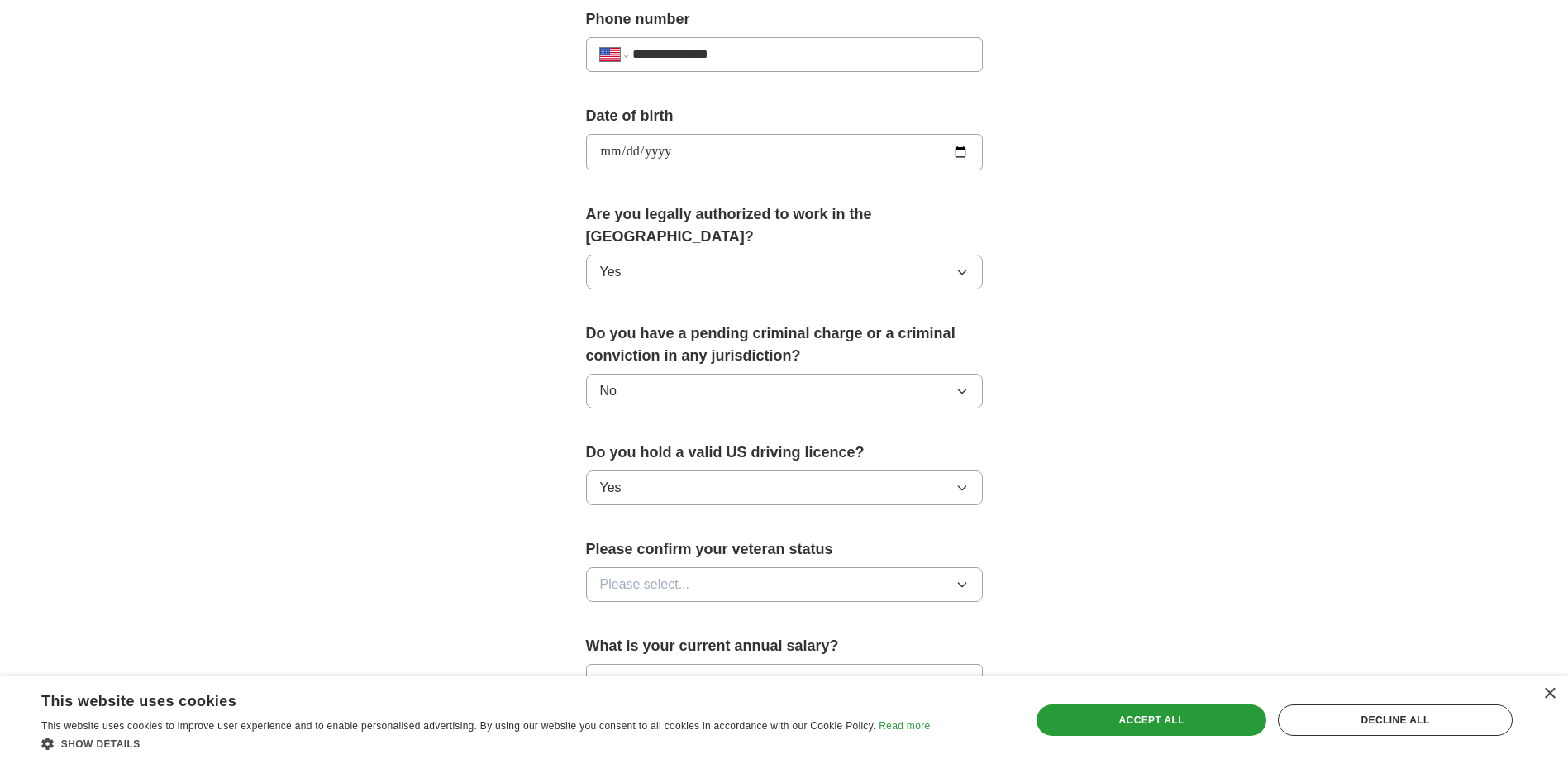
click at [718, 567] on button "Please select..." at bounding box center [784, 584] width 397 height 34
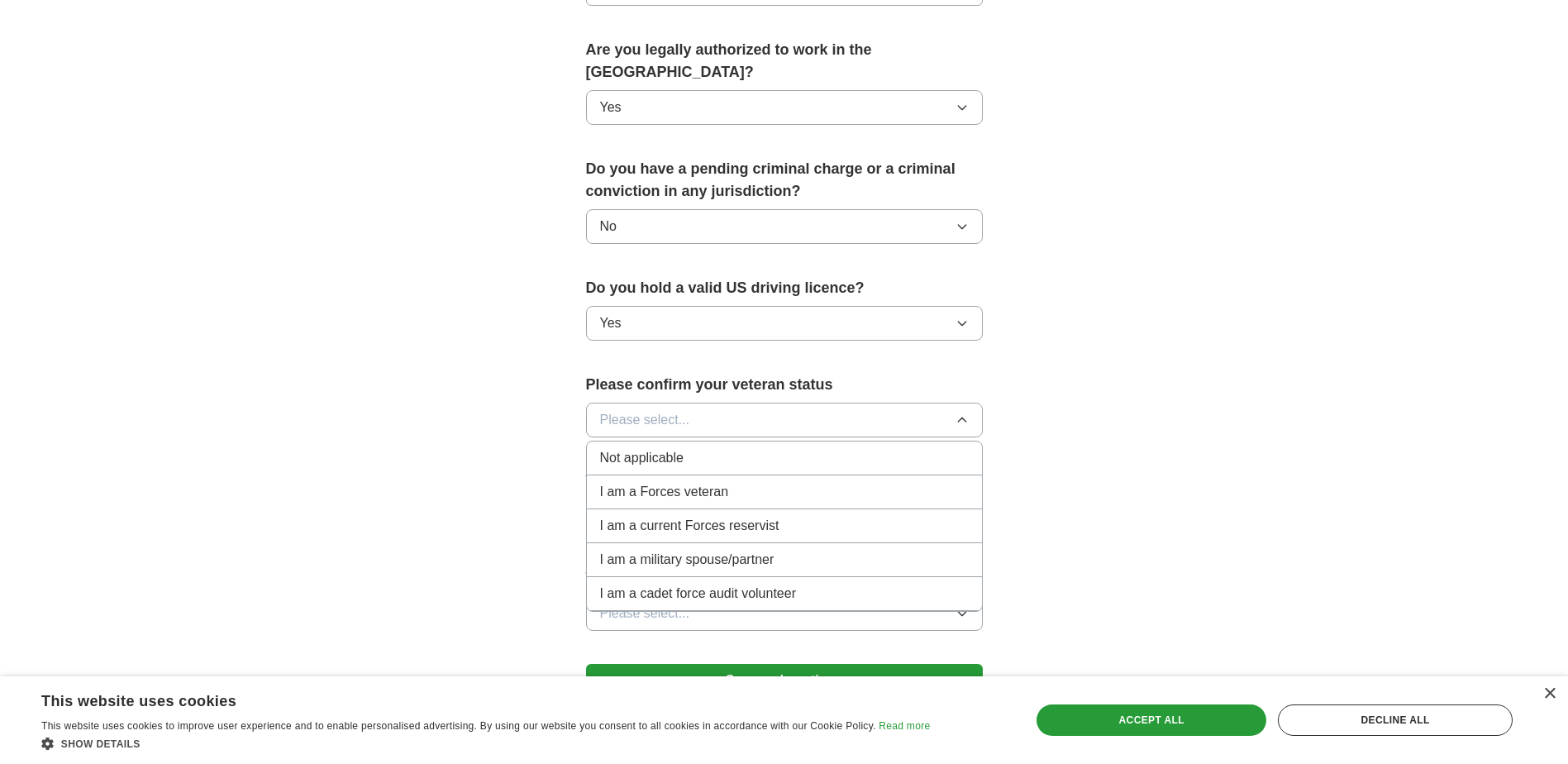
scroll to position [827, 0]
click at [690, 447] on div "Not applicable" at bounding box center [784, 457] width 368 height 19
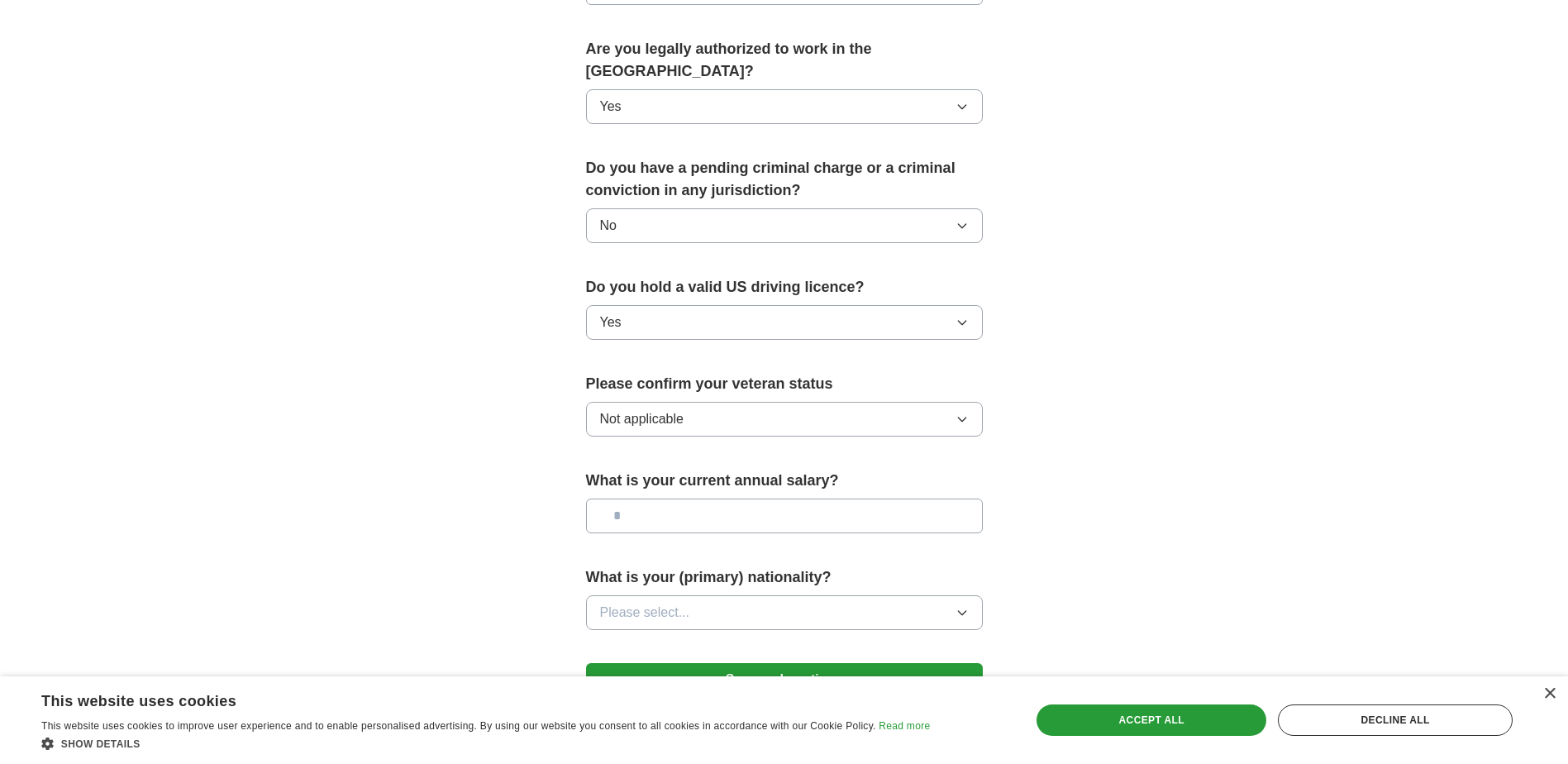
click at [697, 506] on input "text" at bounding box center [784, 515] width 397 height 34
type input "*******"
click at [872, 595] on button "Please select..." at bounding box center [784, 612] width 397 height 34
click at [747, 640] on div "American" at bounding box center [784, 650] width 368 height 19
click at [775, 663] on button "Save and continue" at bounding box center [784, 679] width 397 height 33
